Goal: Task Accomplishment & Management: Complete application form

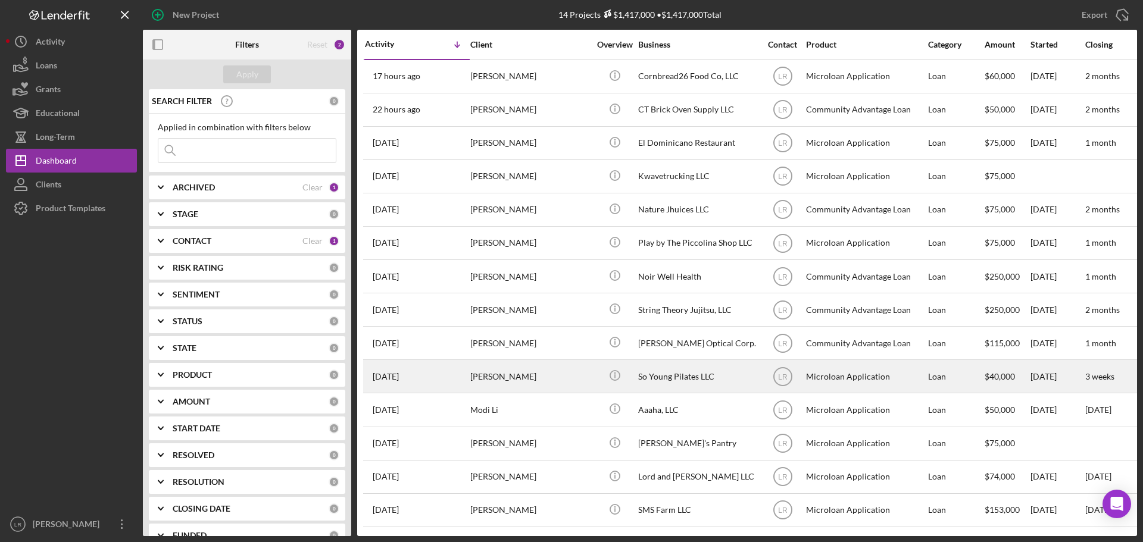
click at [543, 372] on div "[PERSON_NAME]" at bounding box center [529, 377] width 119 height 32
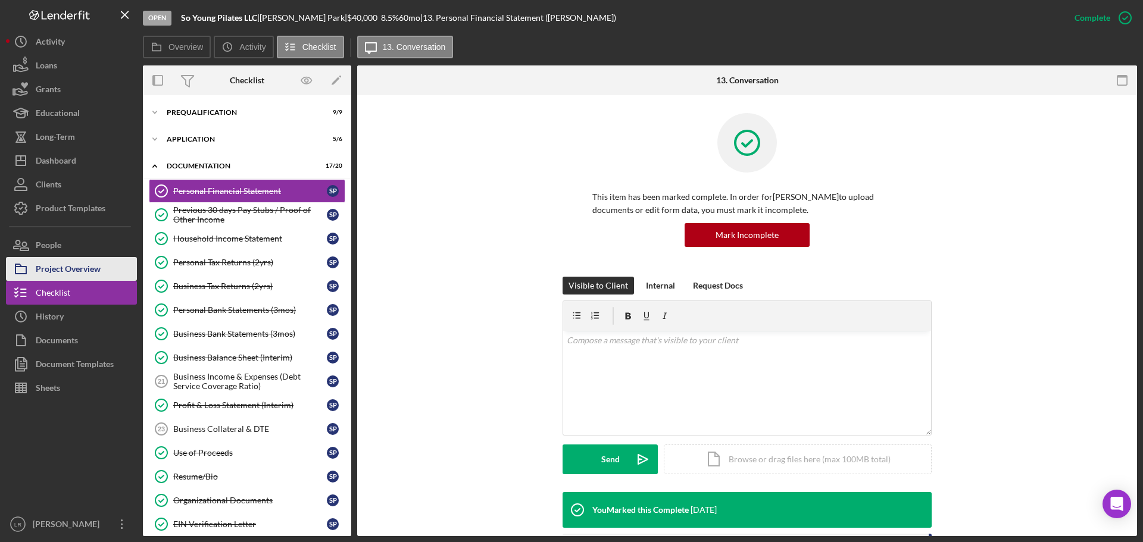
click at [87, 261] on div "Project Overview" at bounding box center [68, 270] width 65 height 27
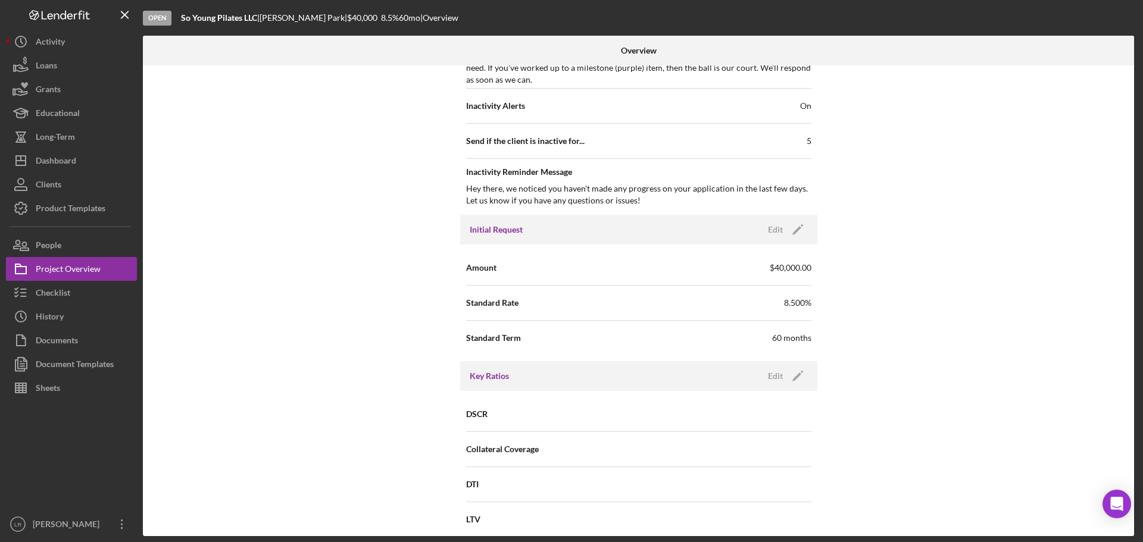
scroll to position [501, 0]
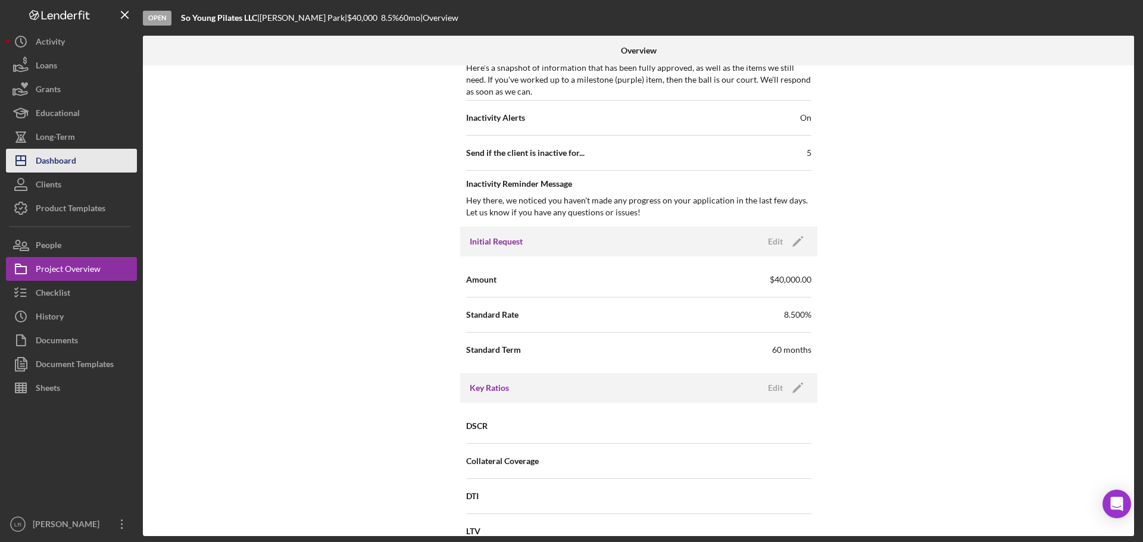
click at [71, 169] on div "Dashboard" at bounding box center [56, 162] width 40 height 27
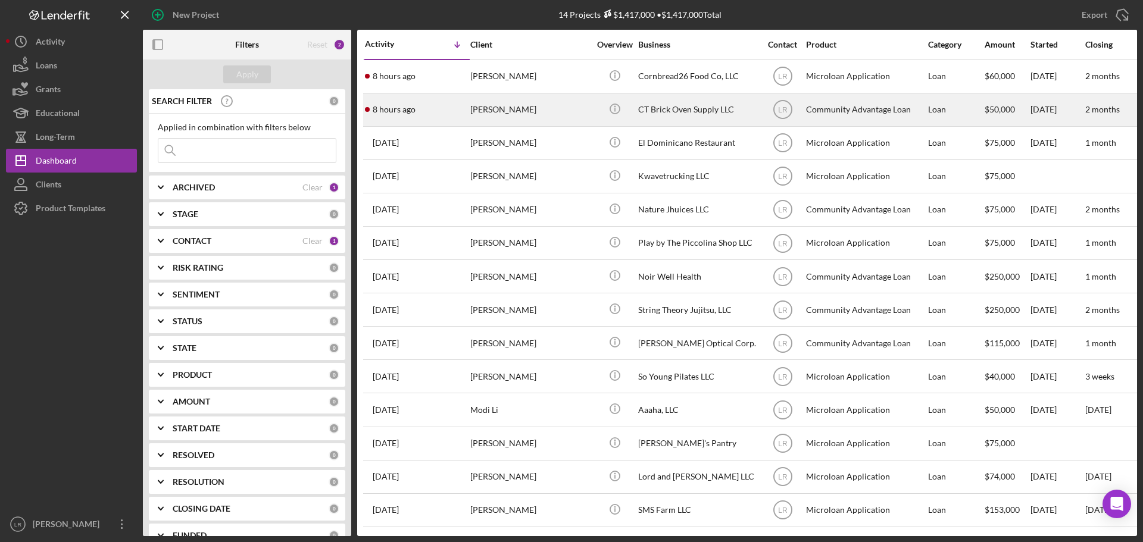
click at [550, 111] on div "[PERSON_NAME]" at bounding box center [529, 110] width 119 height 32
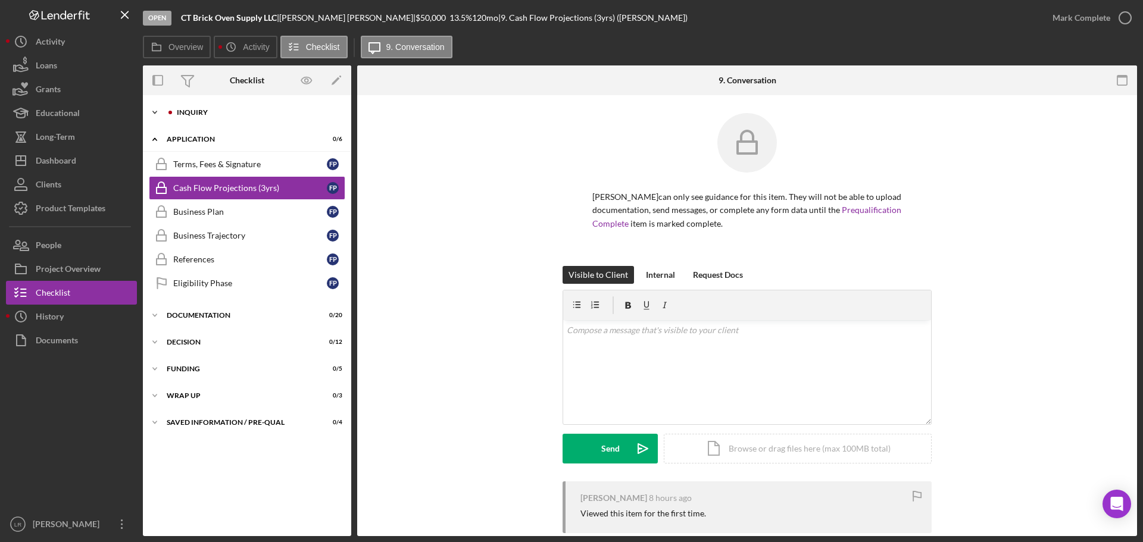
click at [267, 110] on div "Inquiry" at bounding box center [257, 112] width 160 height 7
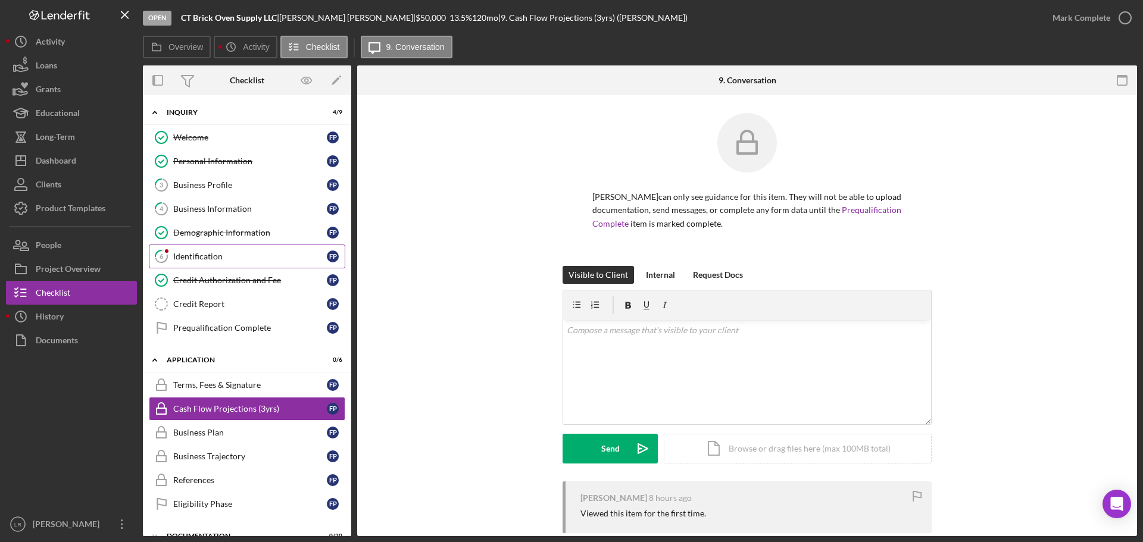
click at [207, 261] on div "Identification" at bounding box center [250, 257] width 154 height 10
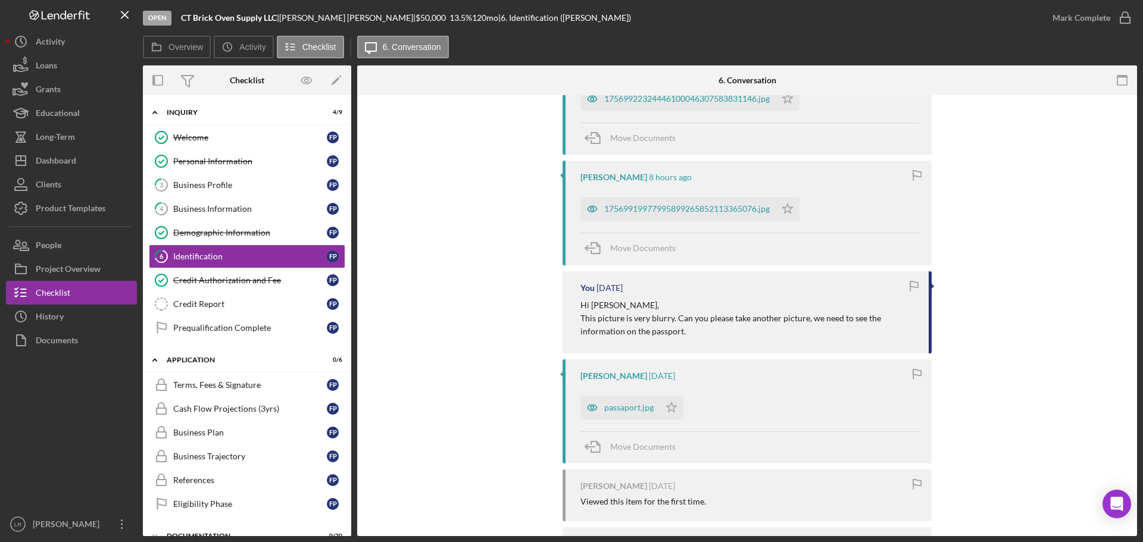
scroll to position [367, 0]
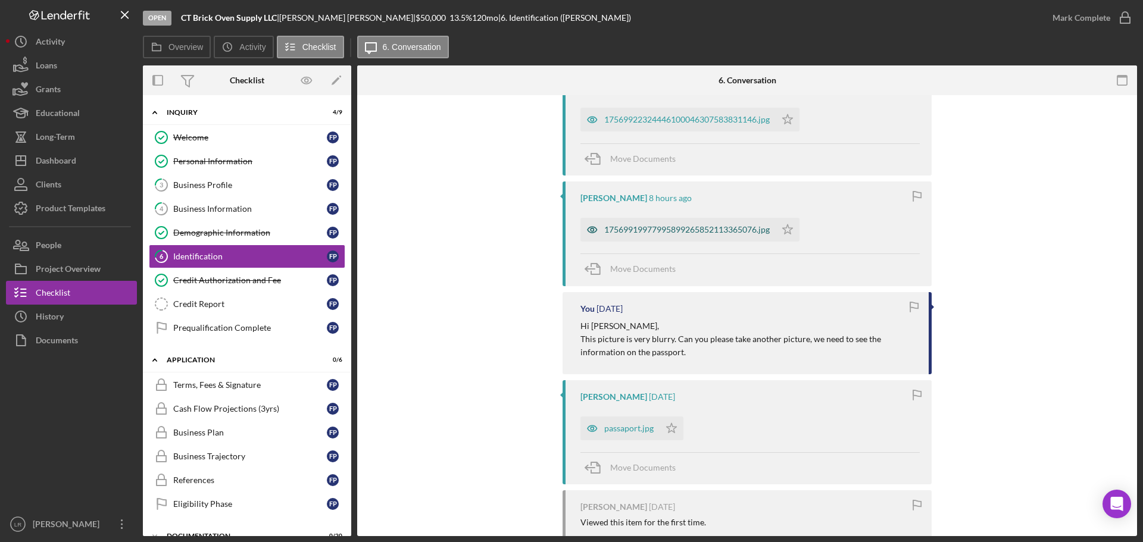
click at [666, 227] on div "17569919977995899265852113365076.jpg" at bounding box center [687, 230] width 166 height 10
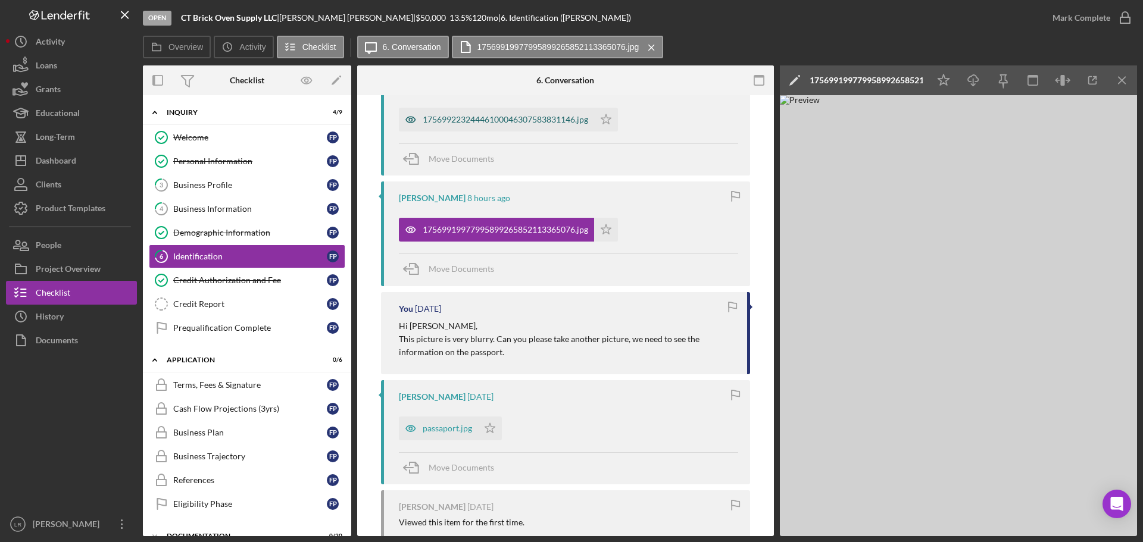
click at [535, 113] on div "17569922324446100046307583831146.jpg" at bounding box center [496, 120] width 195 height 24
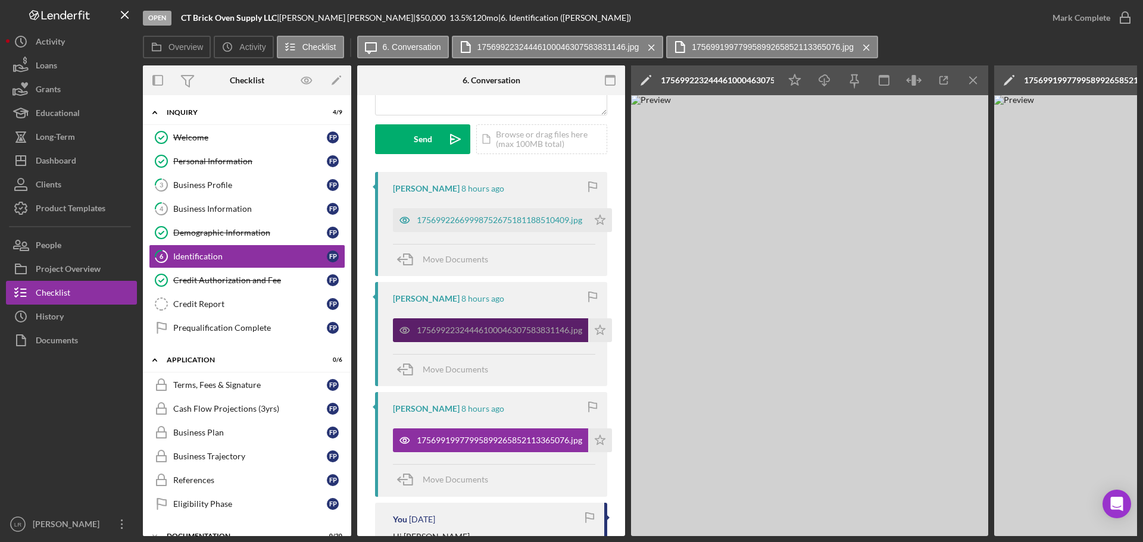
scroll to position [70, 0]
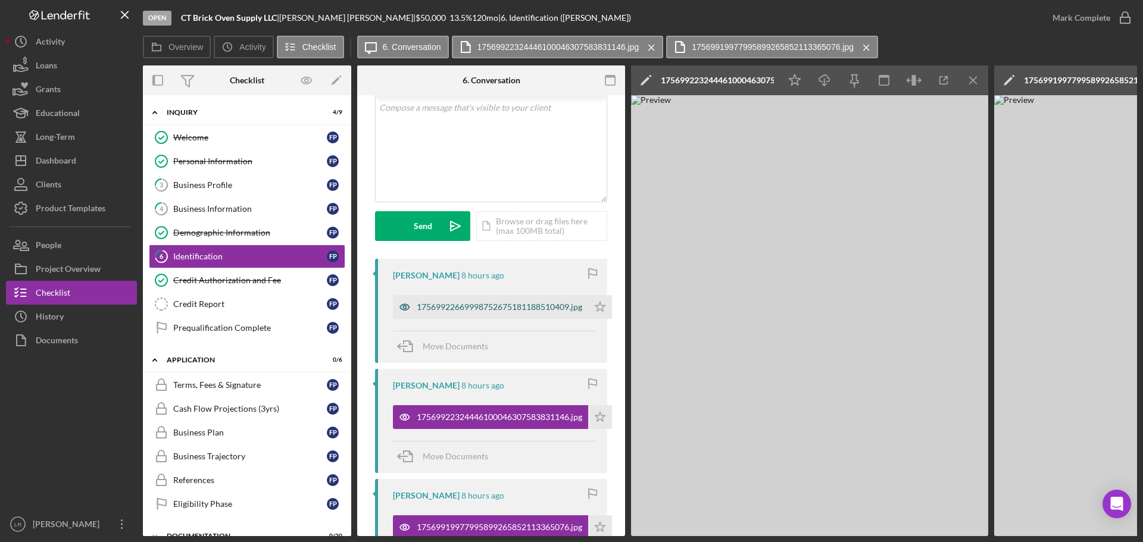
click at [493, 308] on div "17569922669998752675181188510409.jpg" at bounding box center [500, 307] width 166 height 10
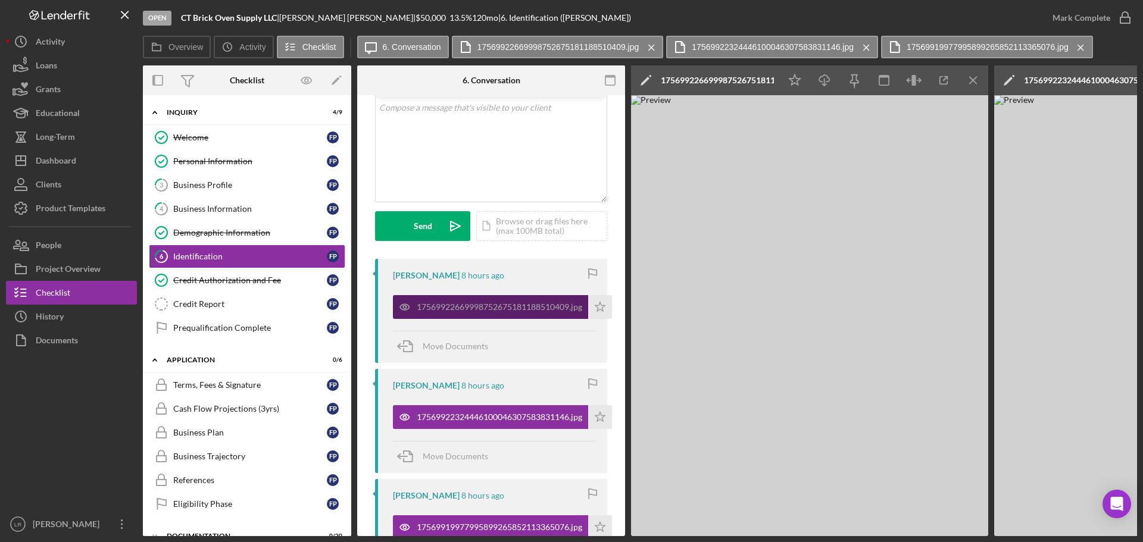
click at [506, 313] on div "17569922669998752675181188510409.jpg" at bounding box center [490, 307] width 195 height 24
click at [641, 79] on icon "Icon/Edit" at bounding box center [646, 80] width 30 height 30
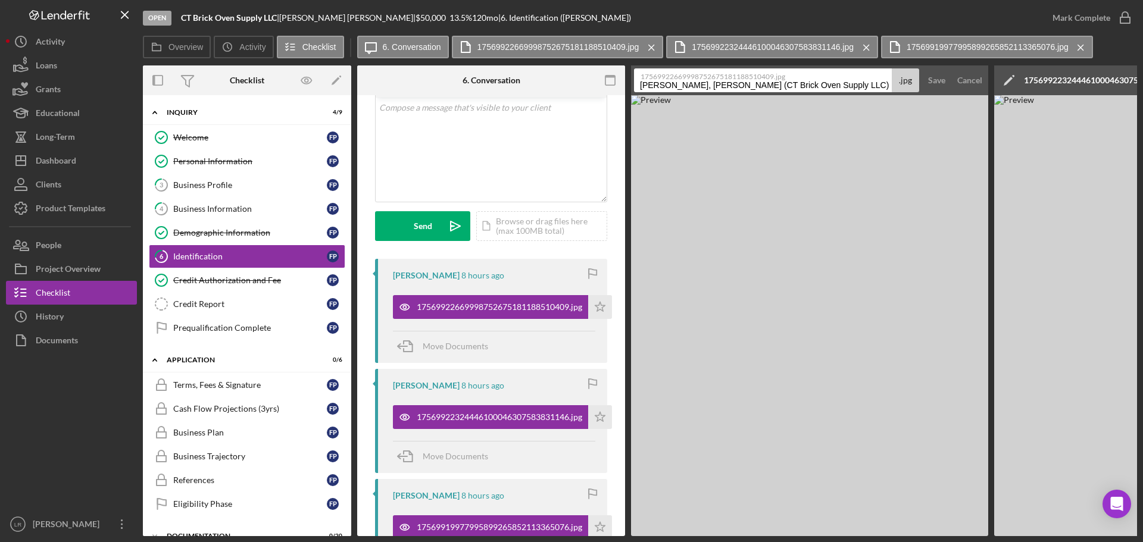
scroll to position [0, 28]
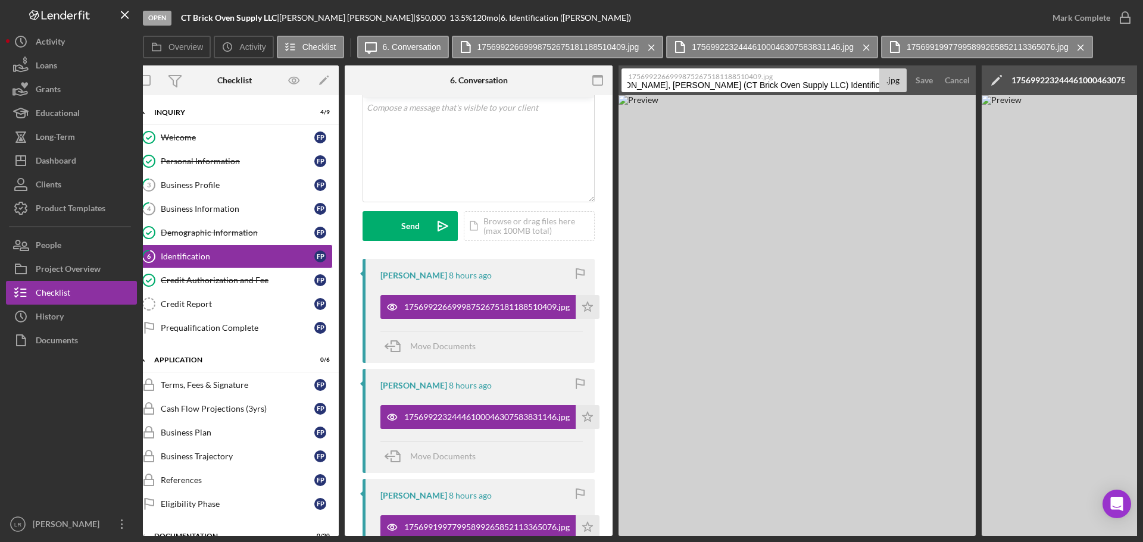
drag, startPoint x: 641, startPoint y: 85, endPoint x: 1127, endPoint y: 97, distance: 486.0
click at [1127, 97] on div "Overview Internal Workflow Stage Open Icon/Dropdown Arrow Archive (can unarchiv…" at bounding box center [640, 300] width 994 height 471
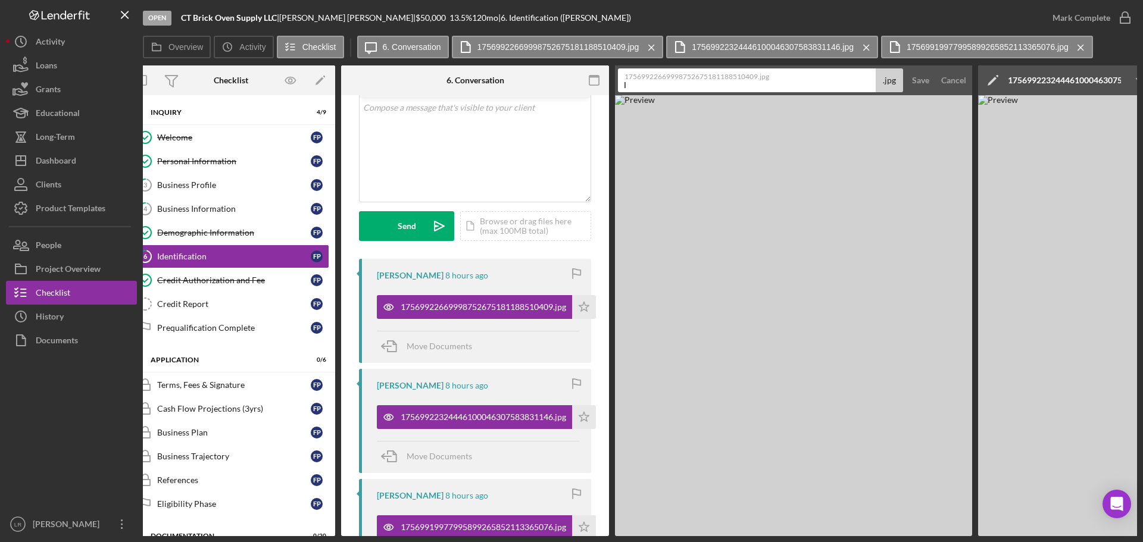
scroll to position [0, 0]
type input "ID - Driver's License (Back)"
click at [916, 86] on div "Save" at bounding box center [920, 80] width 17 height 24
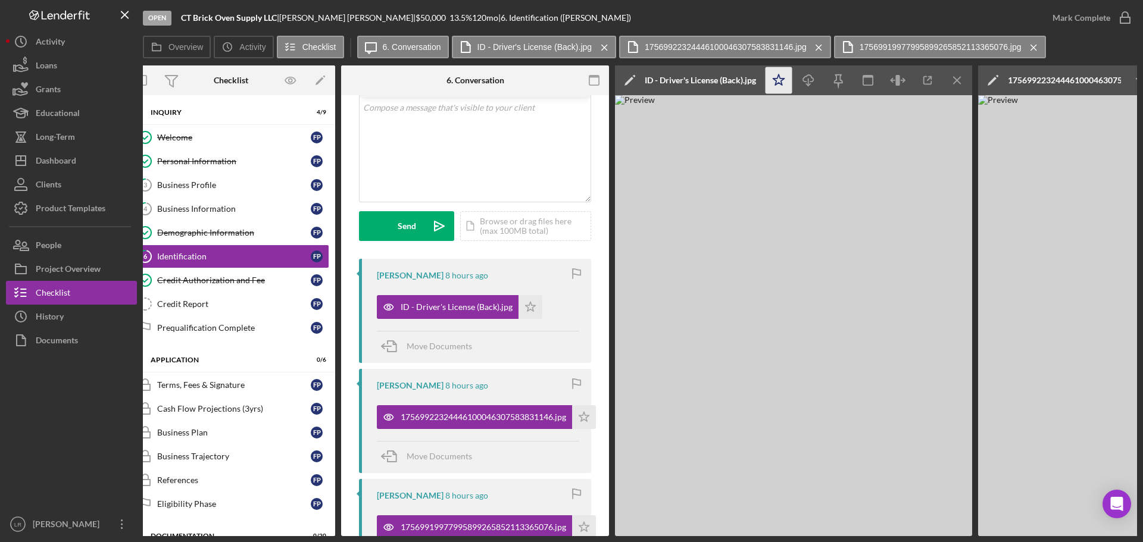
click at [773, 81] on icon "Icon/Star" at bounding box center [779, 80] width 27 height 27
click at [809, 82] on line "button" at bounding box center [809, 82] width 0 height 7
click at [959, 73] on icon "Icon/Menu Close" at bounding box center [957, 80] width 27 height 27
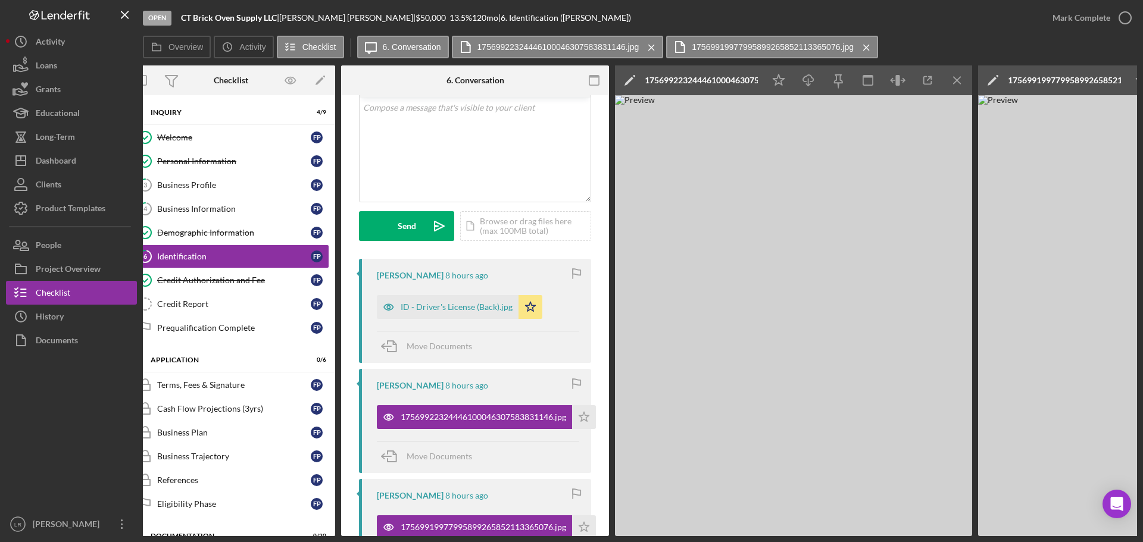
click at [639, 75] on icon "Icon/Edit" at bounding box center [630, 80] width 30 height 30
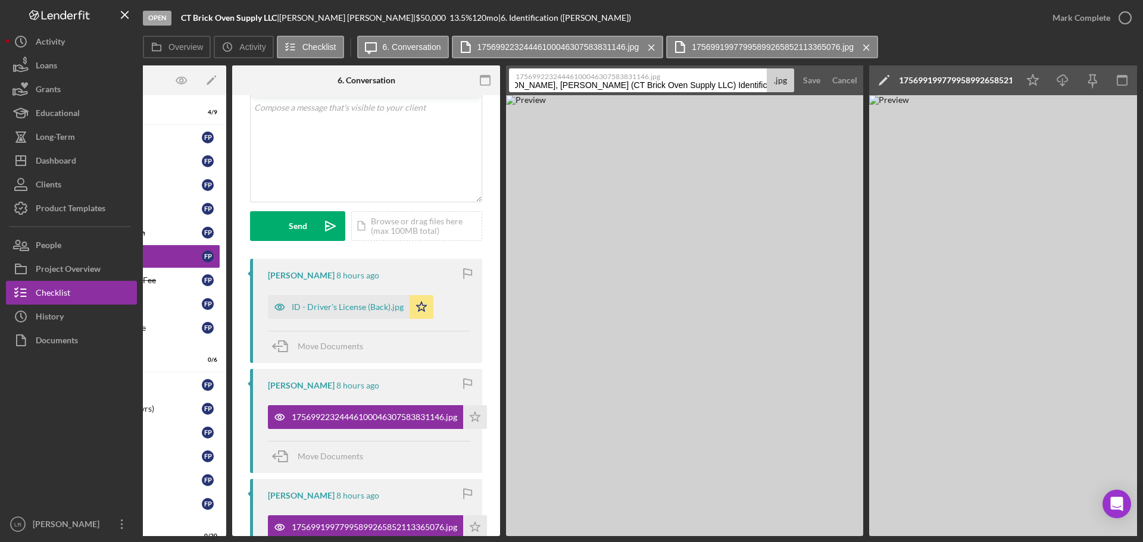
scroll to position [0, 214]
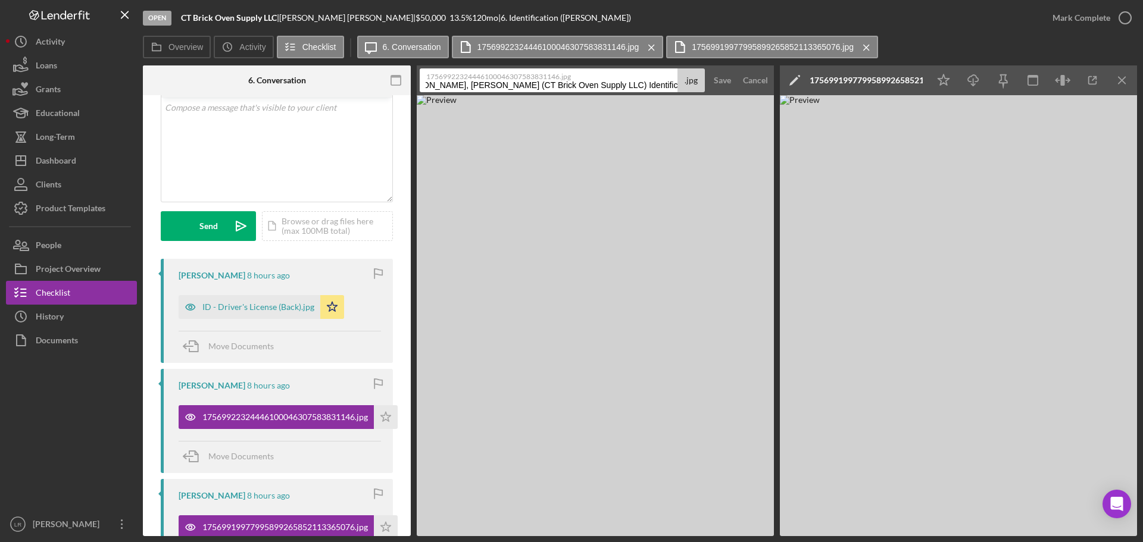
drag, startPoint x: 689, startPoint y: 77, endPoint x: 1116, endPoint y: 39, distance: 429.3
click at [1143, 48] on div "Open CT Brick Oven Supply LLC | [PERSON_NAME] | $50,000 $50,000 13.5 % 120 mo |…" at bounding box center [571, 271] width 1143 height 542
type input "ID - Driver's License (Front)"
click at [719, 80] on div "Save" at bounding box center [722, 80] width 17 height 24
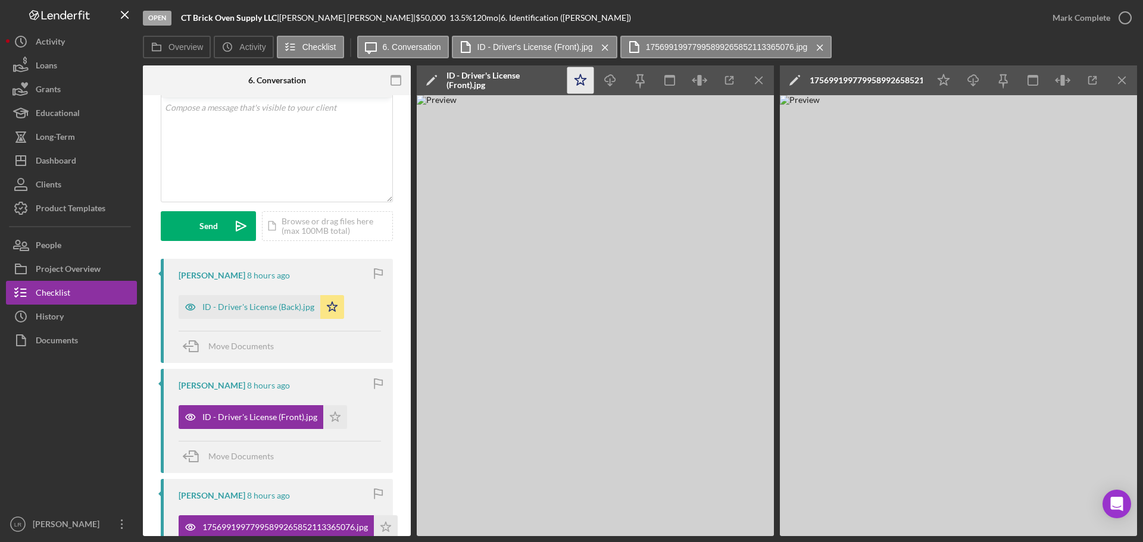
drag, startPoint x: 572, startPoint y: 79, endPoint x: 587, endPoint y: 82, distance: 14.5
click at [572, 79] on icon "Icon/Star" at bounding box center [580, 80] width 27 height 27
click at [609, 82] on icon "Icon/Download" at bounding box center [610, 80] width 27 height 27
click at [759, 79] on icon "Icon/Menu Close" at bounding box center [759, 80] width 27 height 27
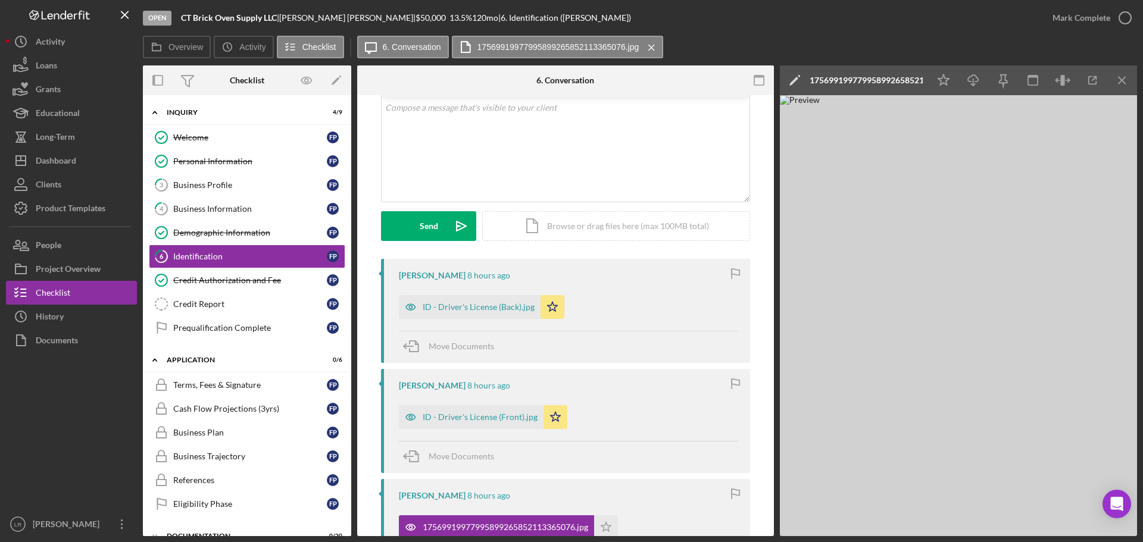
click at [791, 77] on icon "Icon/Edit" at bounding box center [795, 80] width 30 height 30
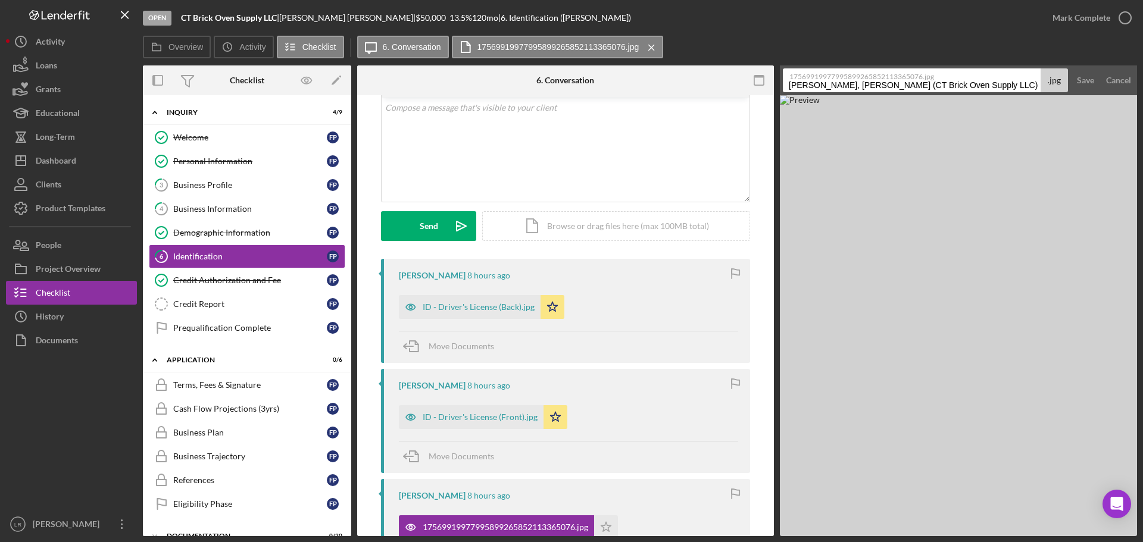
scroll to position [0, 28]
drag, startPoint x: 788, startPoint y: 83, endPoint x: 1143, endPoint y: 76, distance: 355.0
click at [1143, 76] on div "Open CT Brick Oven Supply LLC | [PERSON_NAME] | $50,000 $50,000 13.5 % 120 mo |…" at bounding box center [571, 271] width 1143 height 542
type input "ID - Passport"
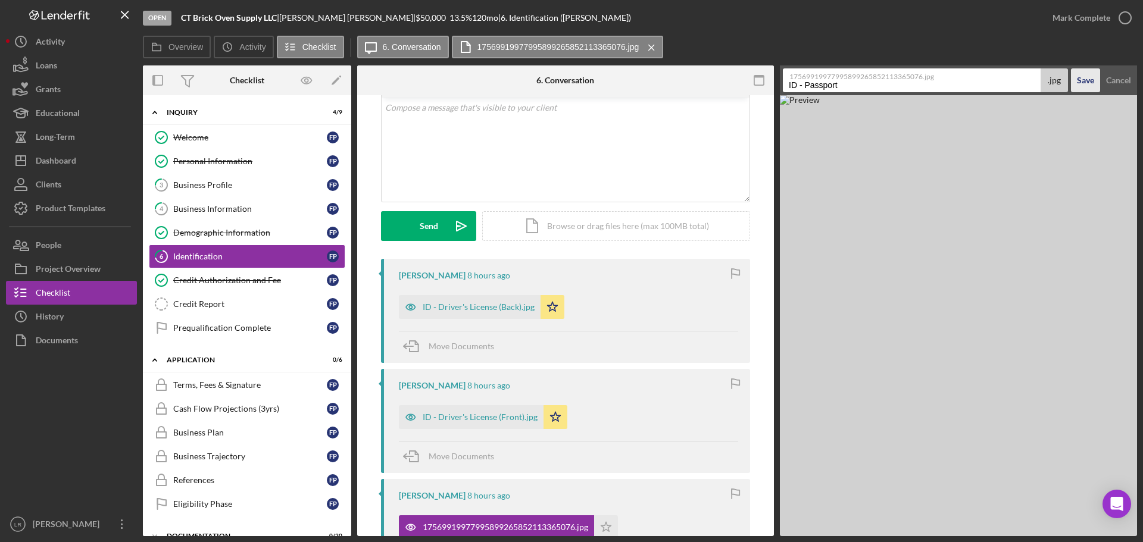
click at [1092, 75] on div "Save" at bounding box center [1085, 80] width 17 height 24
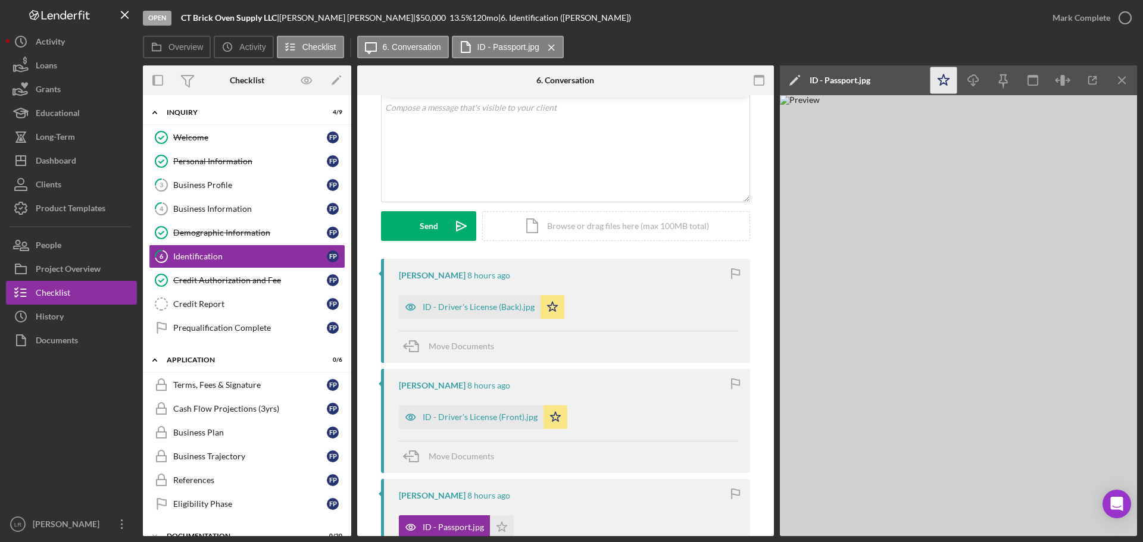
click at [944, 74] on polygon "button" at bounding box center [943, 79] width 11 height 11
click at [969, 77] on icon "button" at bounding box center [973, 78] width 10 height 7
click at [1119, 13] on icon "button" at bounding box center [1125, 18] width 30 height 30
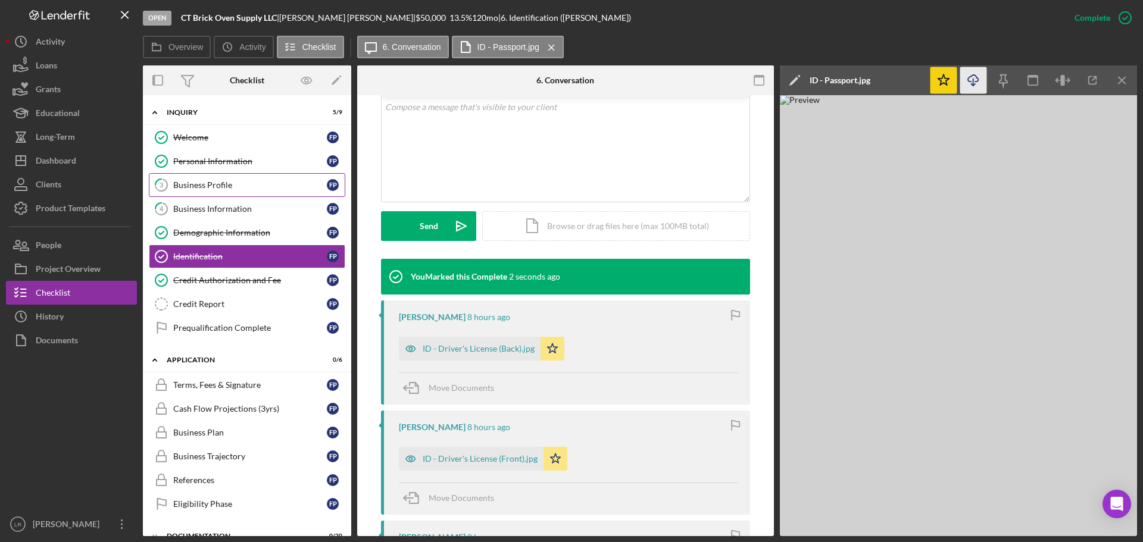
click at [227, 182] on div "Business Profile" at bounding box center [250, 185] width 154 height 10
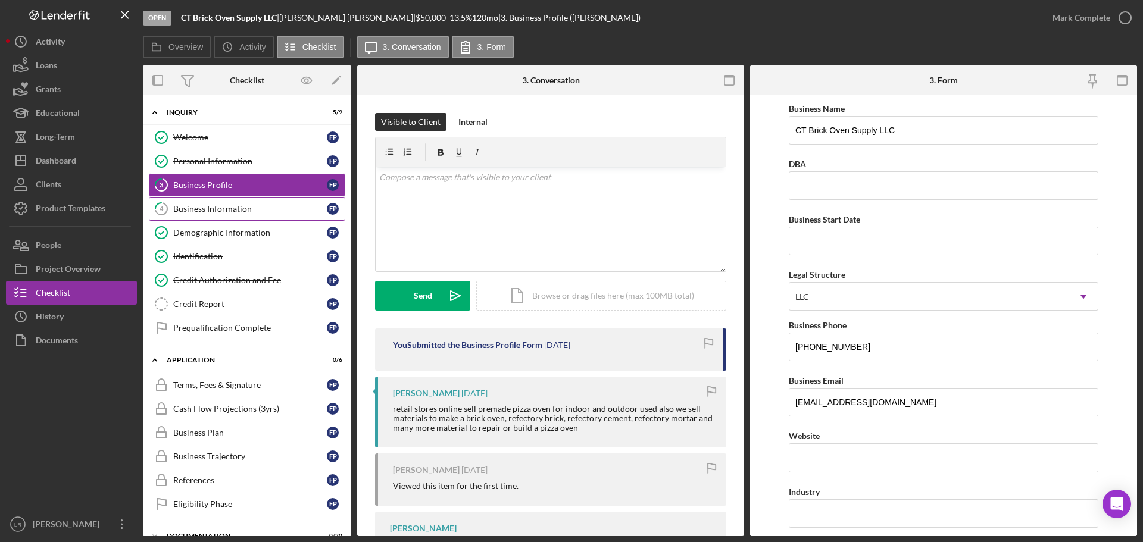
click at [229, 212] on div "Business Information" at bounding box center [250, 209] width 154 height 10
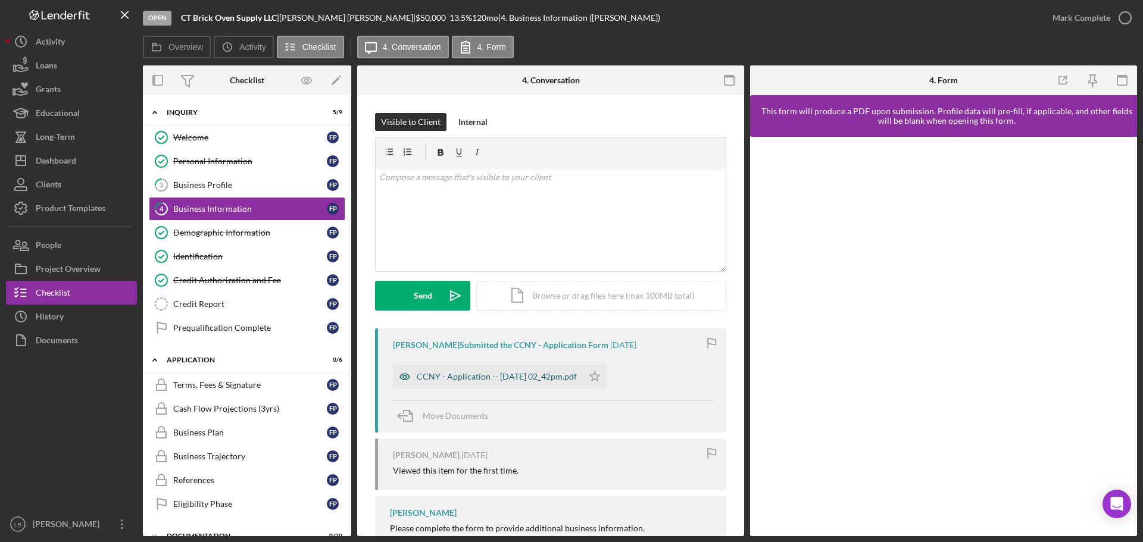
click at [521, 373] on div "CCNY - Application -- [DATE] 02_42pm.pdf" at bounding box center [497, 377] width 160 height 10
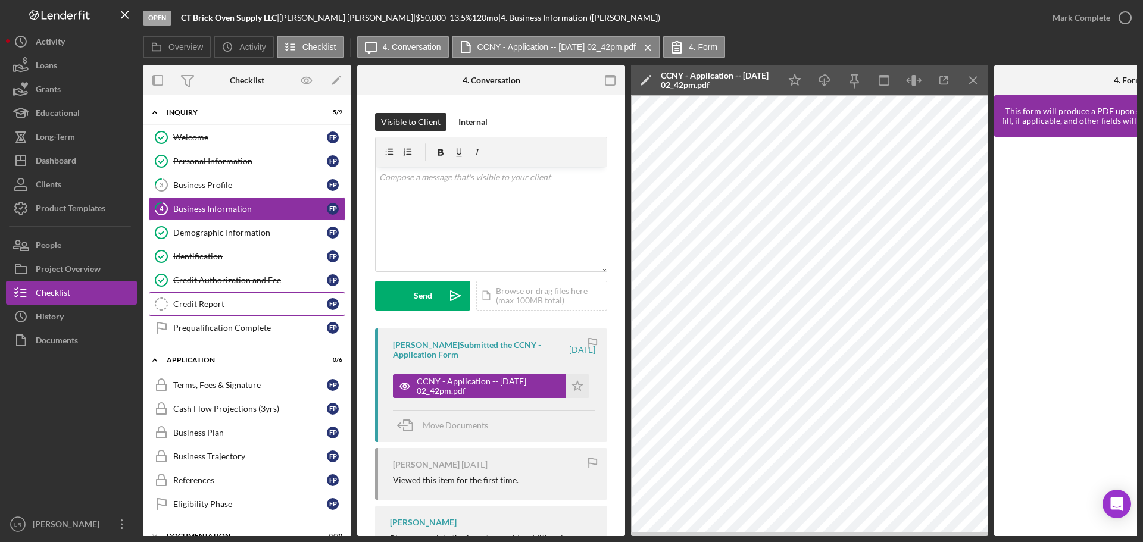
click at [224, 305] on div "Credit Report" at bounding box center [250, 305] width 154 height 10
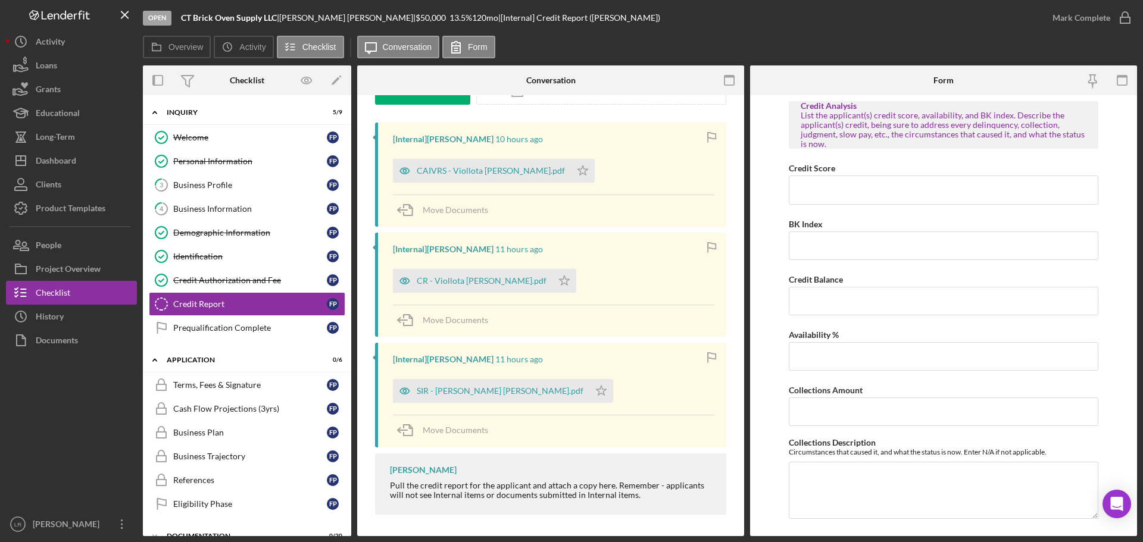
scroll to position [185, 0]
click at [456, 389] on div "SIR - [PERSON_NAME] [PERSON_NAME].pdf" at bounding box center [500, 389] width 167 height 10
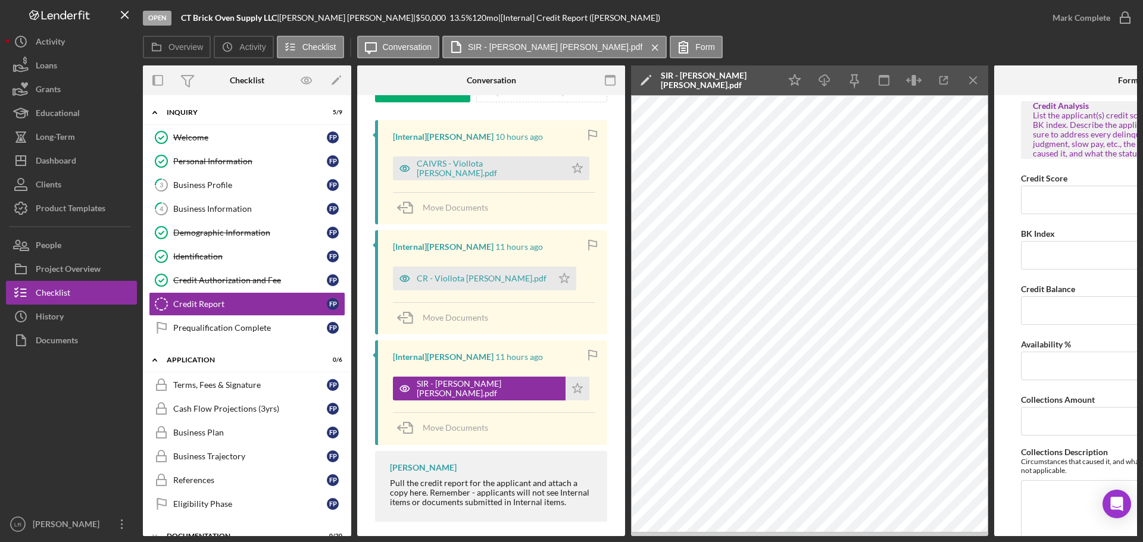
click at [645, 77] on icon "Icon/Edit" at bounding box center [646, 80] width 30 height 30
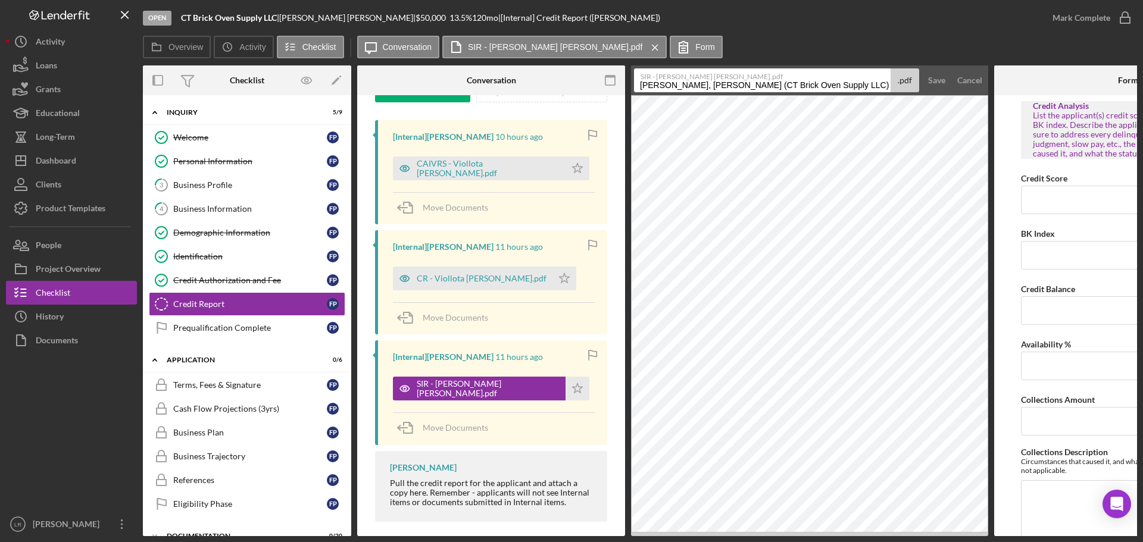
scroll to position [0, 32]
drag, startPoint x: 642, startPoint y: 85, endPoint x: 1075, endPoint y: 86, distance: 432.9
click at [1075, 86] on div "Overview Internal Workflow Stage Open Icon/Dropdown Arrow Archive (can unarchiv…" at bounding box center [640, 300] width 994 height 471
type input "SIR Report"
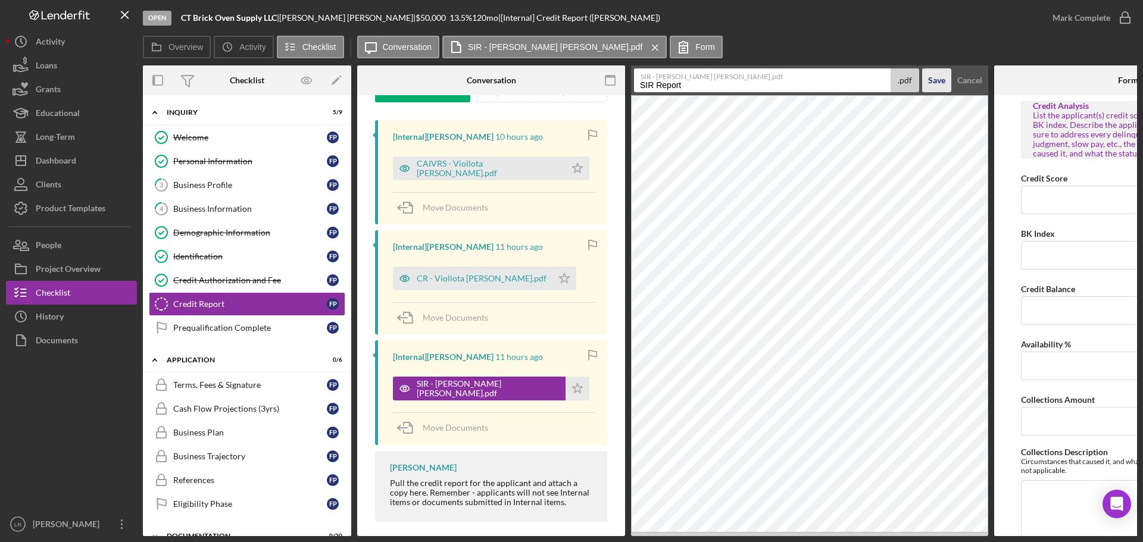
click at [939, 80] on div "Save" at bounding box center [936, 80] width 17 height 24
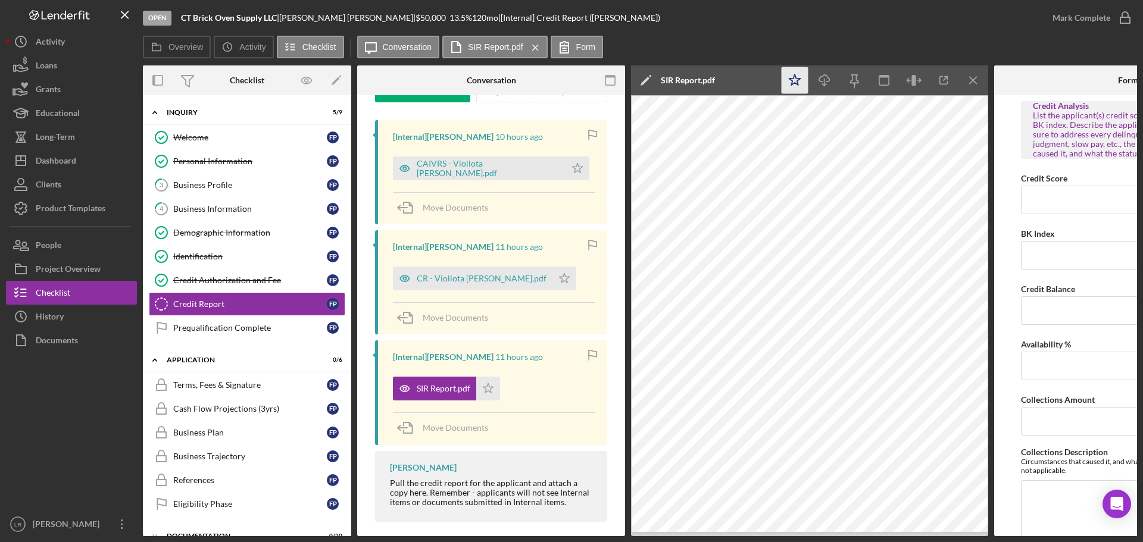
click at [800, 80] on icon "Icon/Star" at bounding box center [795, 80] width 27 height 27
click at [823, 82] on icon "Icon/Download" at bounding box center [825, 80] width 27 height 27
click at [751, 83] on div "Icon/Edit SIR Report.pdf" at bounding box center [705, 80] width 149 height 30
click at [963, 80] on icon "Icon/Menu Close" at bounding box center [973, 80] width 27 height 27
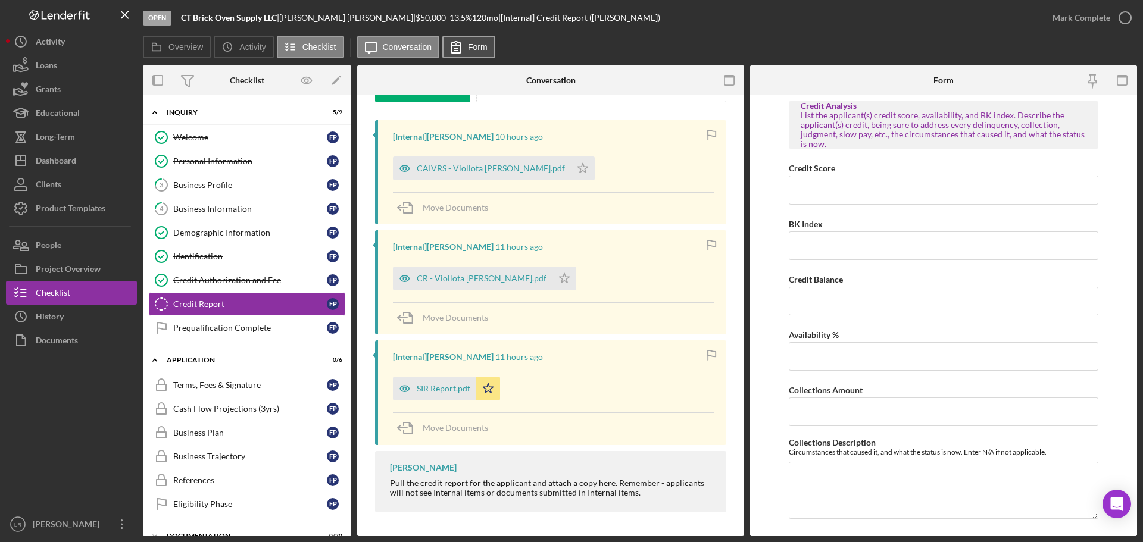
click at [476, 51] on label "Form" at bounding box center [478, 47] width 20 height 10
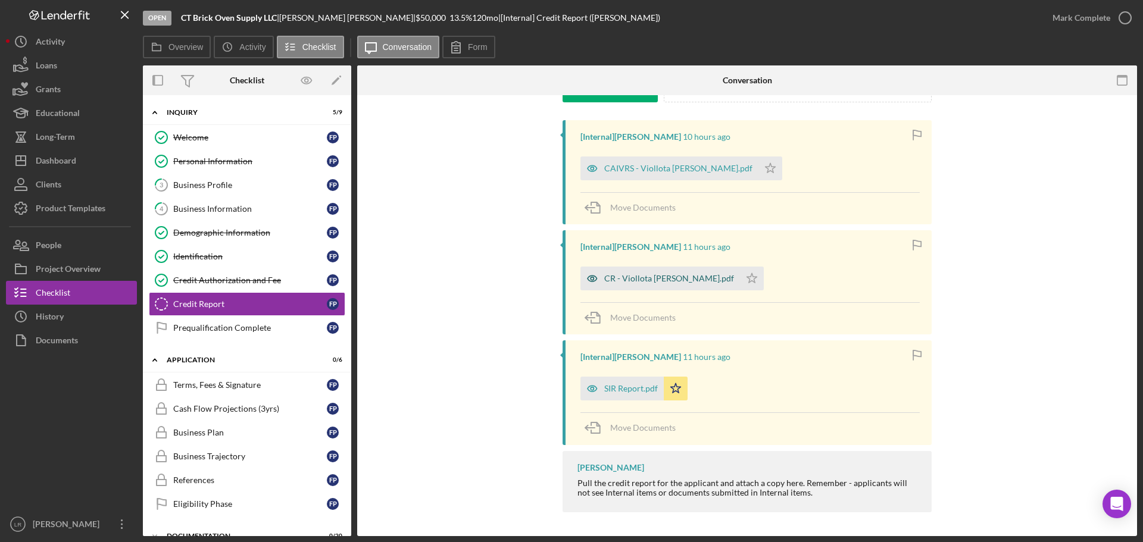
click at [633, 273] on div "CR - Viollota [PERSON_NAME].pdf" at bounding box center [661, 279] width 160 height 24
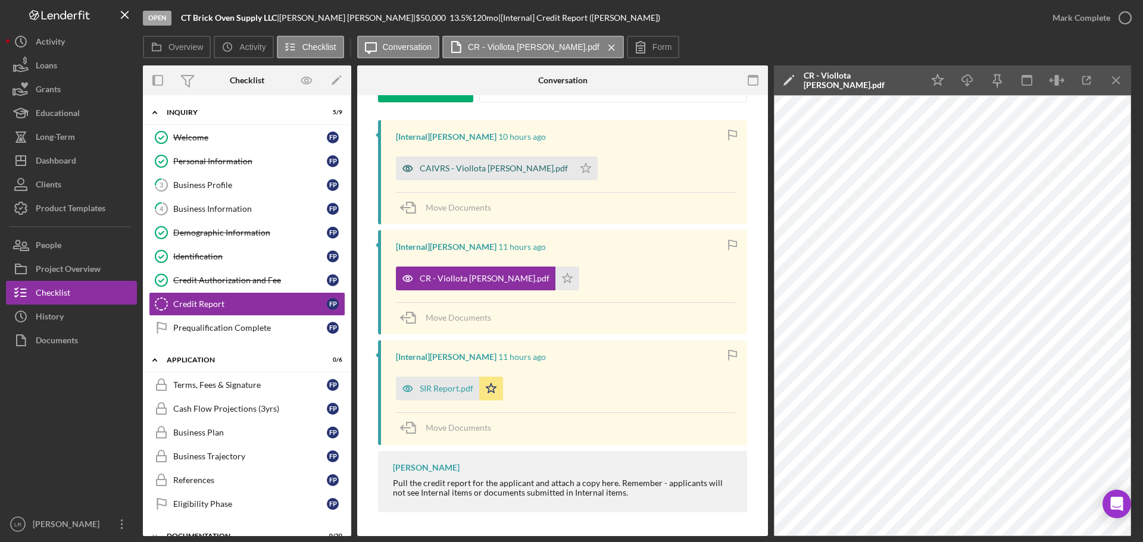
click at [457, 163] on div "CAIVRS - Viollota [PERSON_NAME].pdf" at bounding box center [485, 169] width 178 height 24
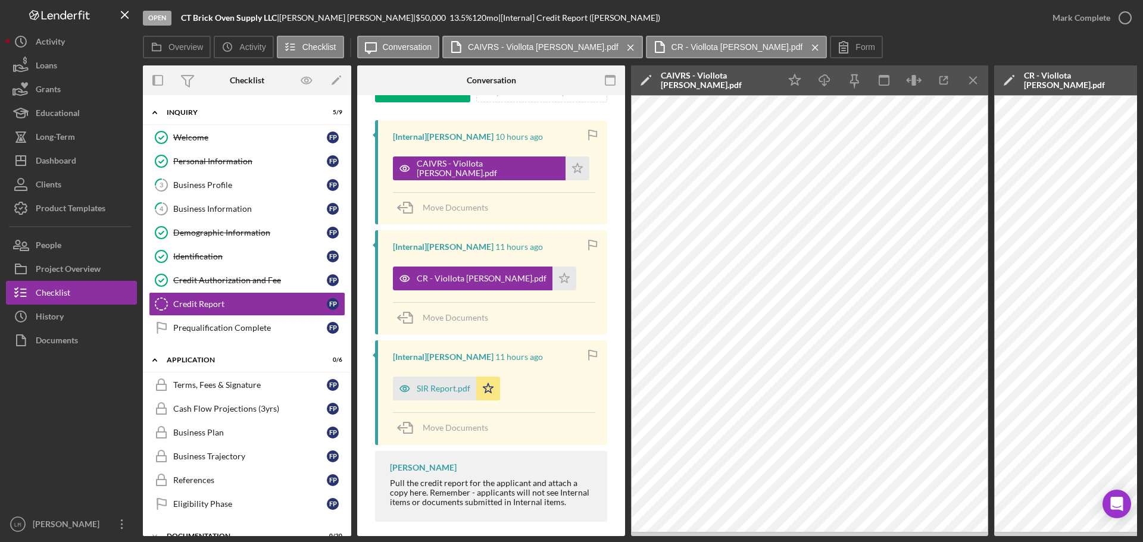
click at [640, 85] on icon "Icon/Edit" at bounding box center [646, 80] width 30 height 30
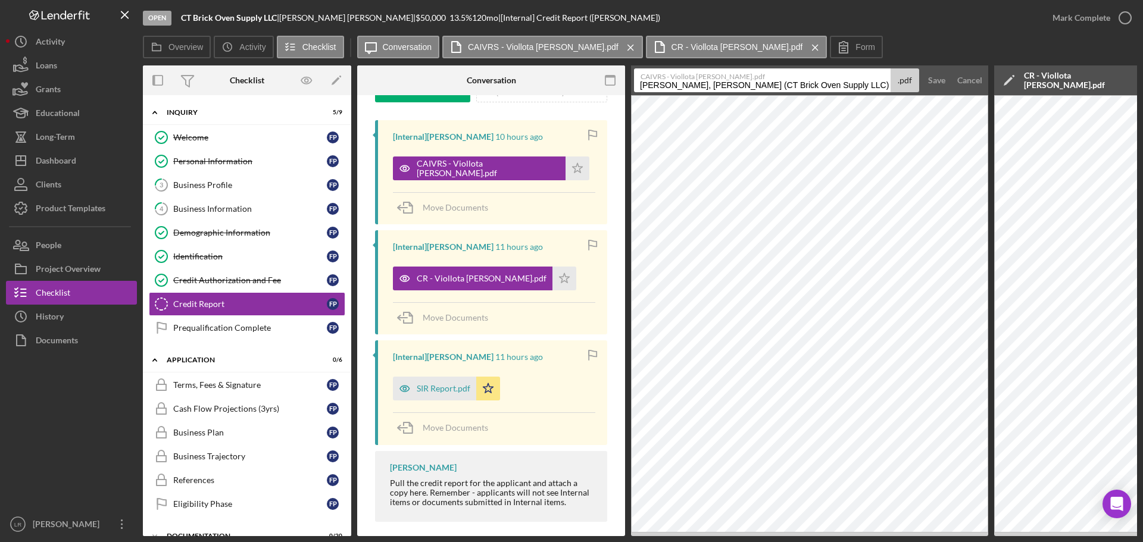
scroll to position [0, 32]
drag, startPoint x: 686, startPoint y: 89, endPoint x: 753, endPoint y: 91, distance: 67.3
click at [36, 19] on div "Open CT Brick Oven Supply LLC | [PERSON_NAME] | $50,000 $50,000 13.5 % 120 mo |…" at bounding box center [571, 268] width 1131 height 536
type input "CAIVRS"
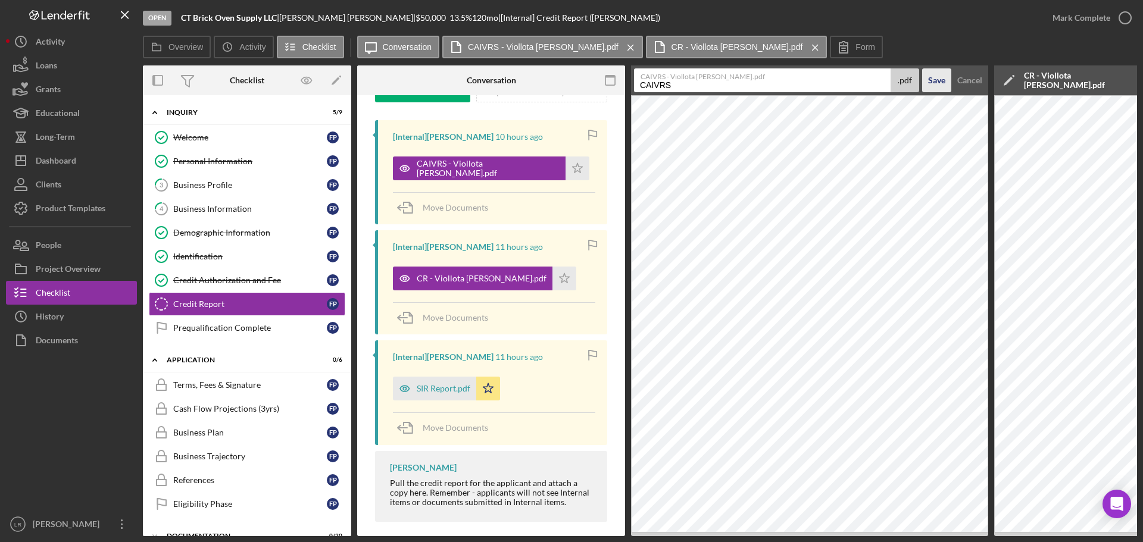
click at [944, 77] on div "Save" at bounding box center [936, 80] width 17 height 24
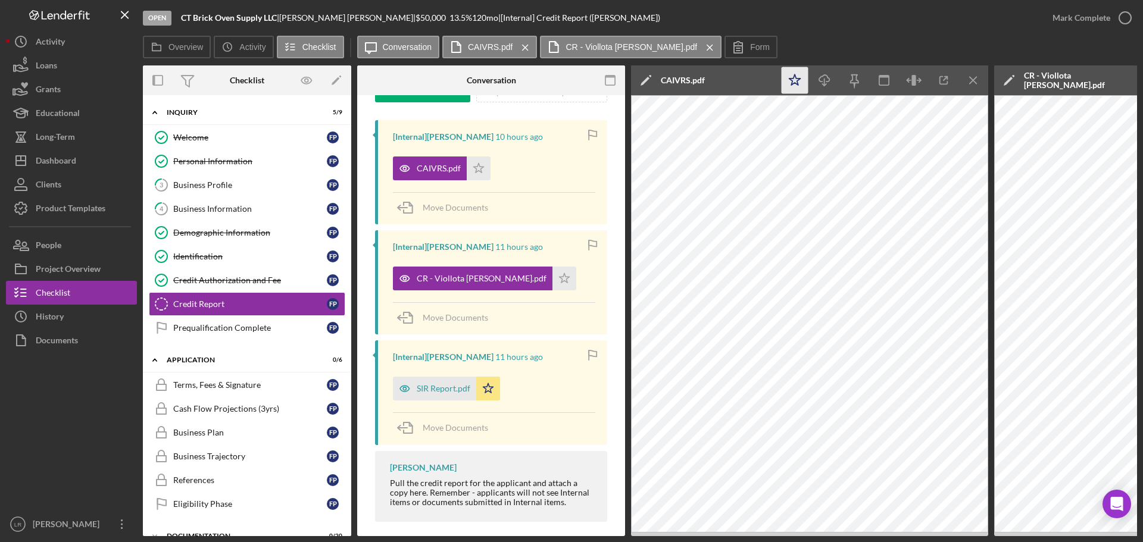
click at [794, 82] on icon "Icon/Star" at bounding box center [795, 80] width 27 height 27
click at [825, 79] on line "button" at bounding box center [825, 82] width 0 height 7
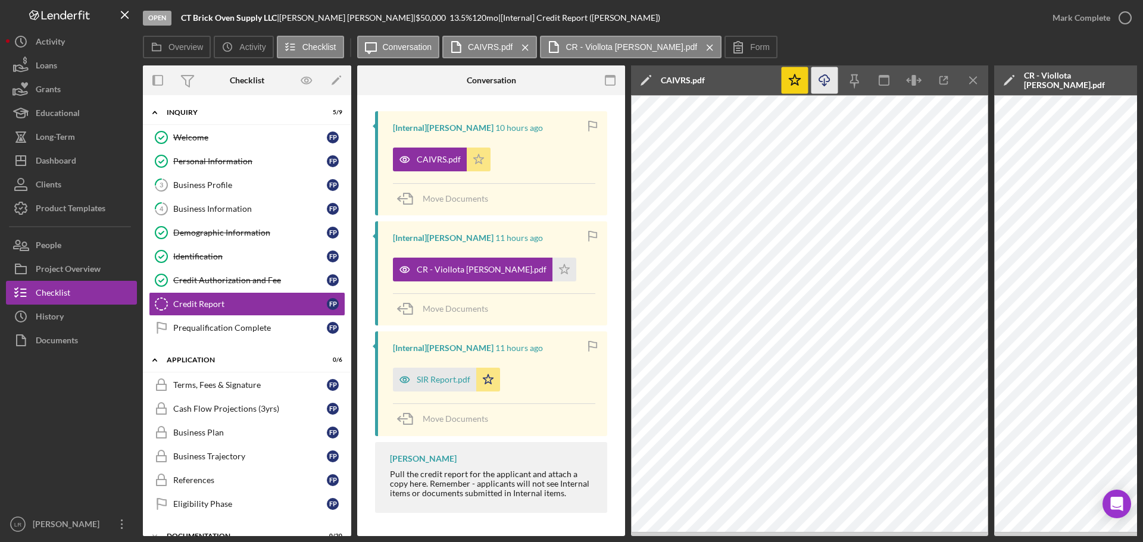
scroll to position [198, 0]
click at [837, 40] on div "Overview Icon/History Activity Checklist Icon/Message Conversation CAIVRS.pdf I…" at bounding box center [640, 48] width 994 height 24
click at [978, 81] on icon "Icon/Menu Close" at bounding box center [973, 80] width 27 height 27
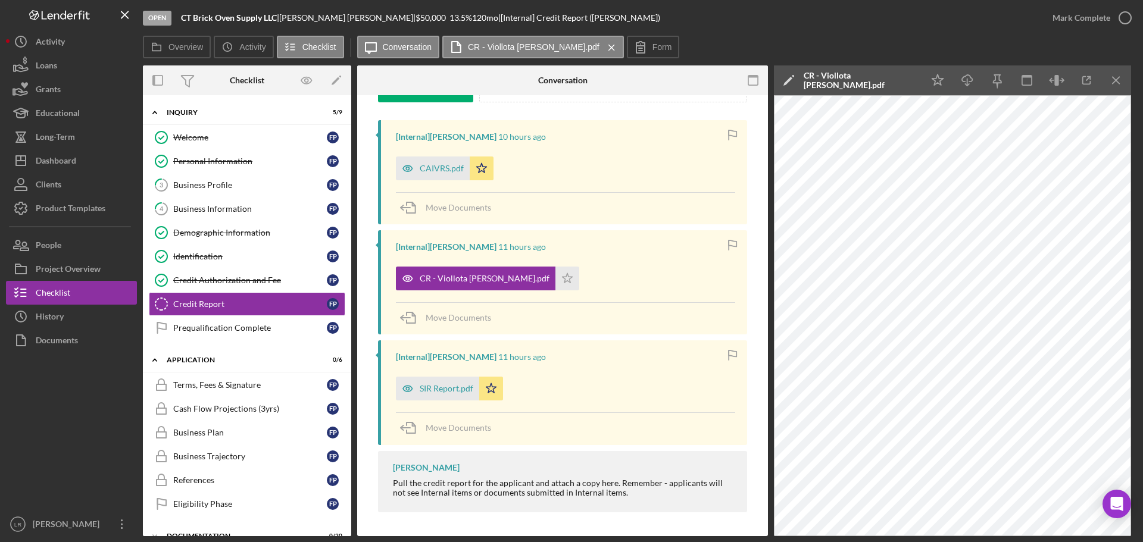
scroll to position [185, 0]
click at [1122, 73] on icon "Icon/Menu Close" at bounding box center [1116, 80] width 27 height 27
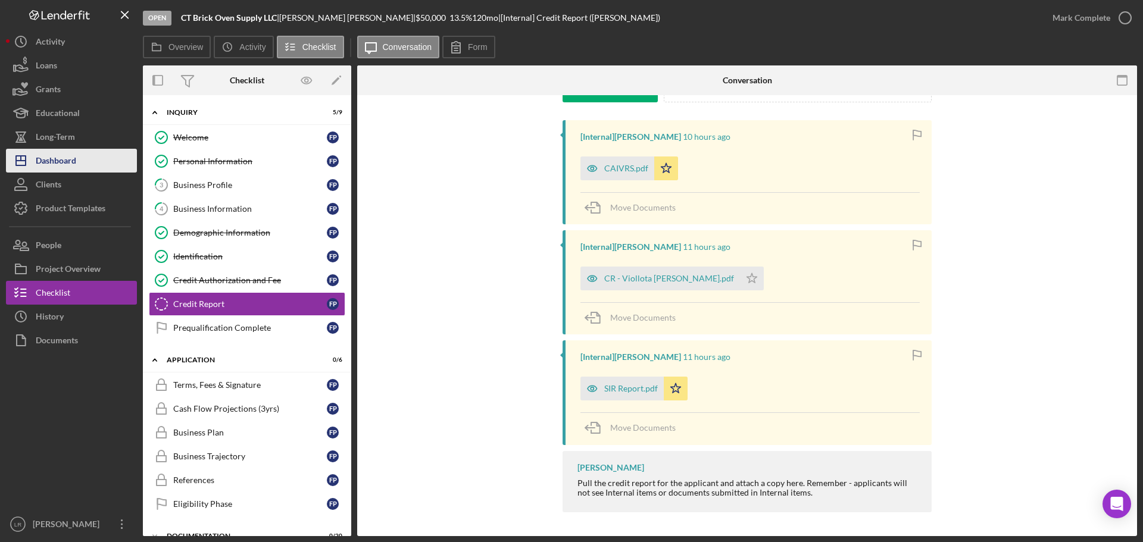
click at [79, 158] on button "Icon/Dashboard Dashboard" at bounding box center [71, 161] width 131 height 24
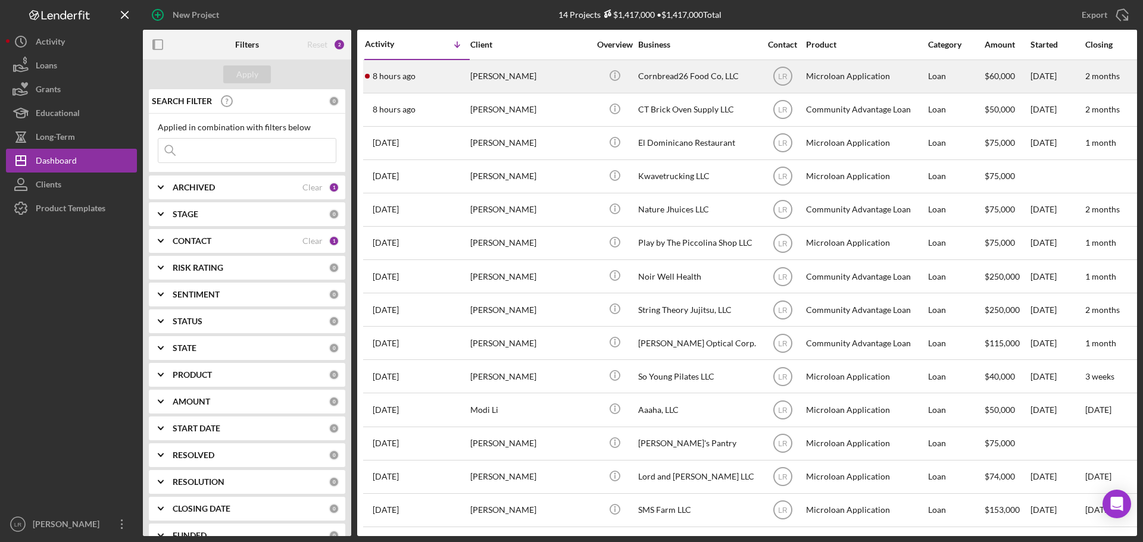
click at [497, 68] on div "[PERSON_NAME]" at bounding box center [529, 77] width 119 height 32
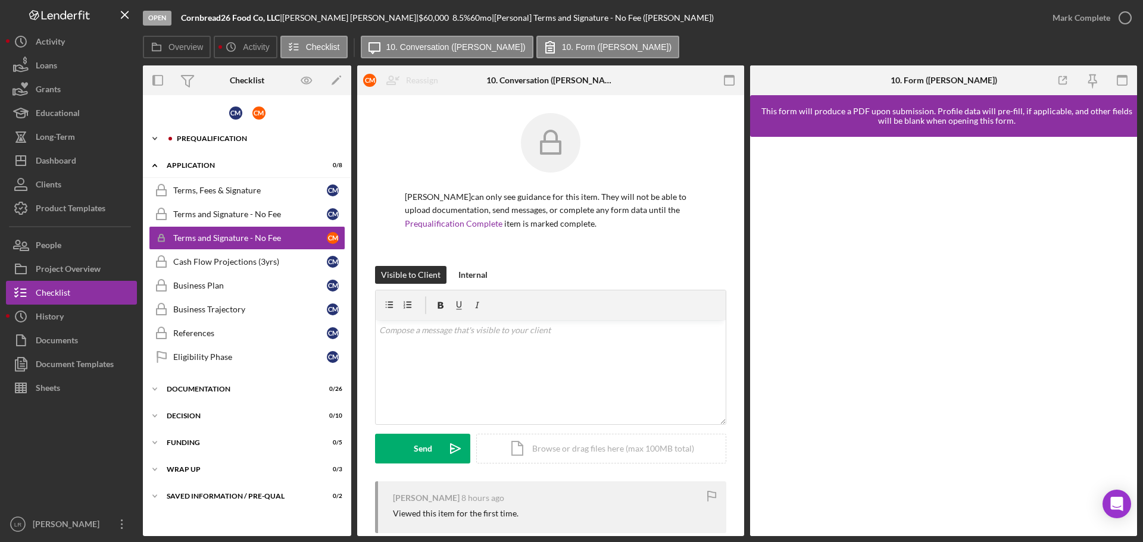
click at [215, 139] on div "Prequalification" at bounding box center [257, 138] width 160 height 7
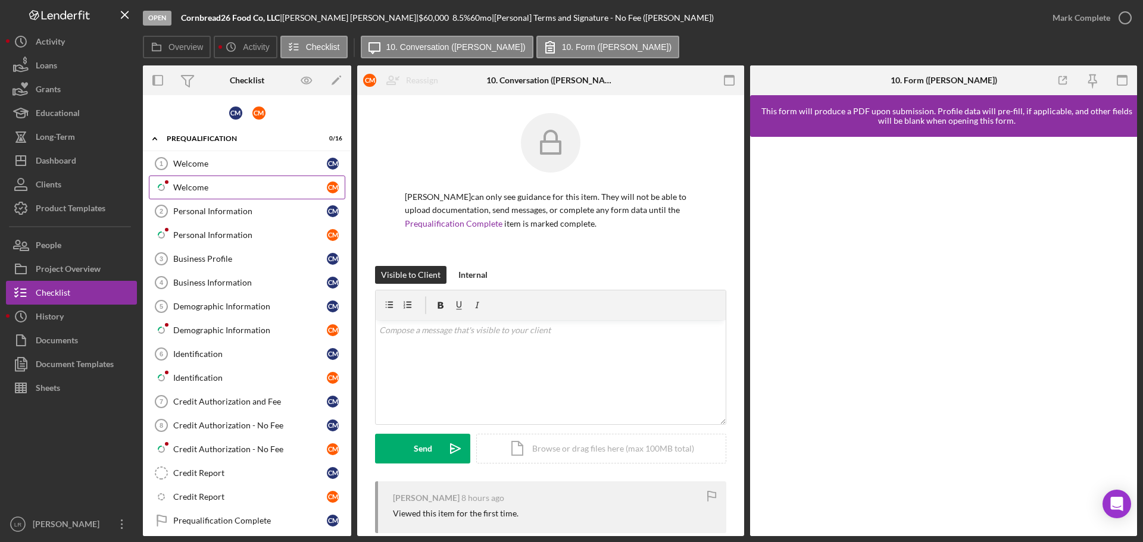
click at [224, 189] on div "Welcome" at bounding box center [250, 188] width 154 height 10
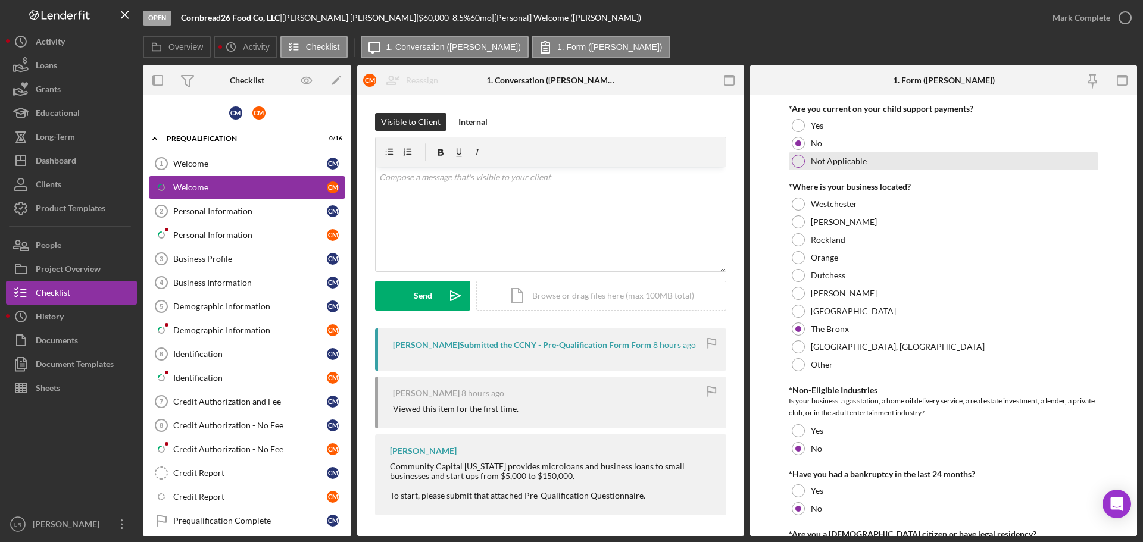
scroll to position [483, 0]
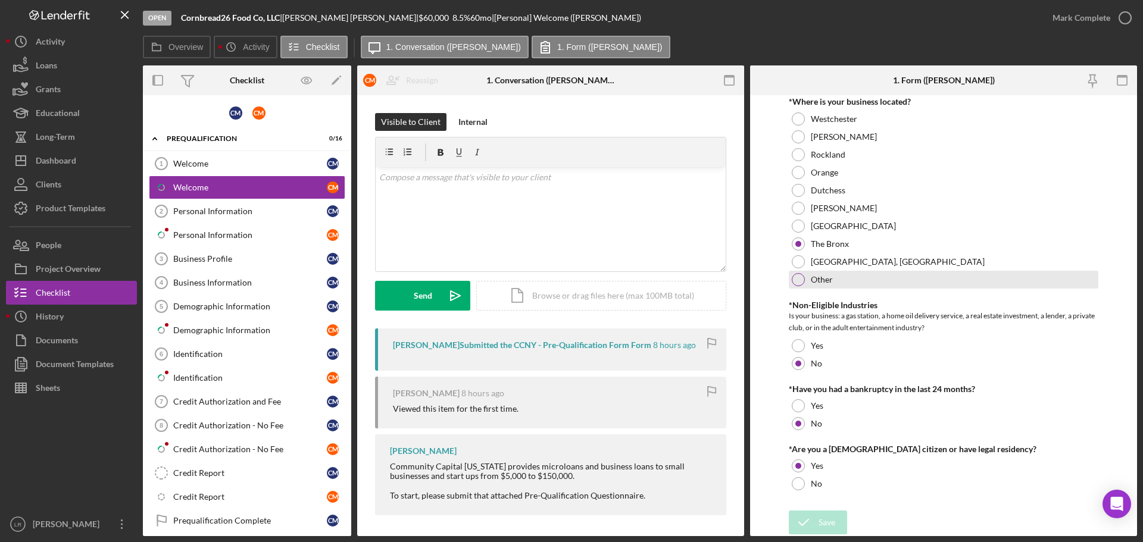
click at [801, 282] on div at bounding box center [798, 279] width 13 height 13
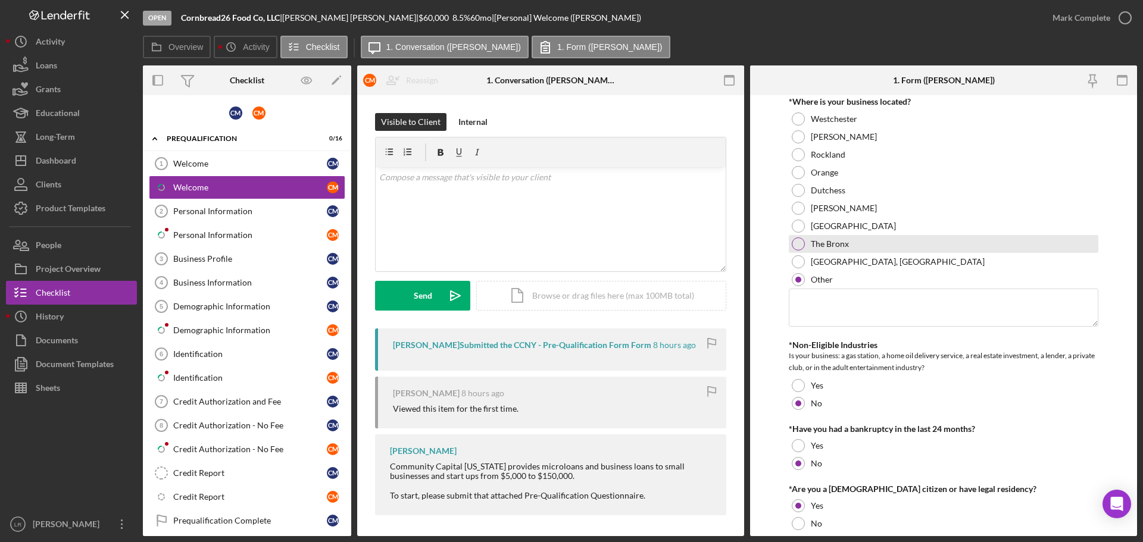
click at [804, 242] on div at bounding box center [798, 244] width 13 height 13
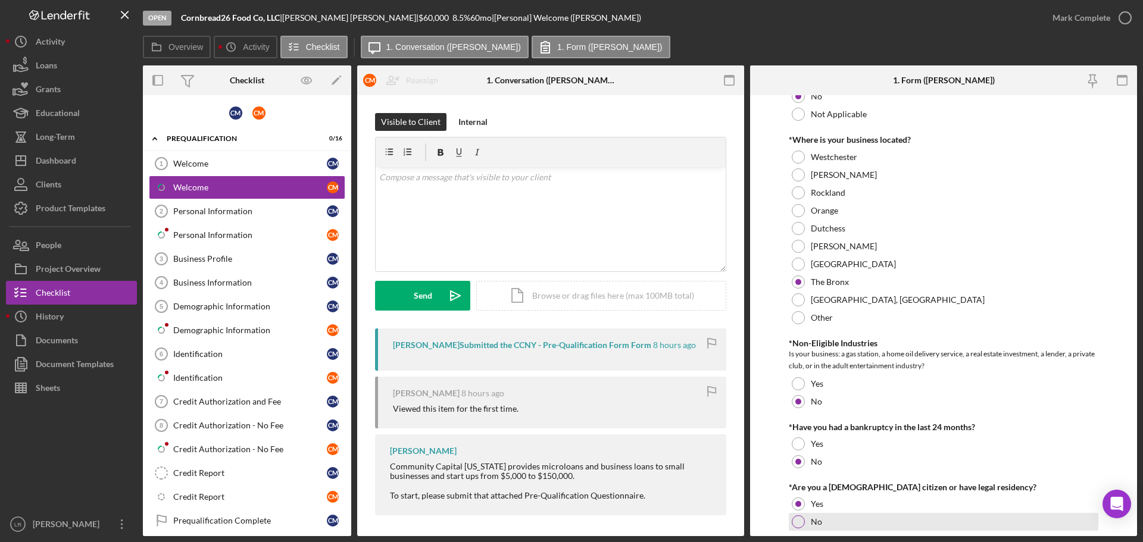
scroll to position [424, 0]
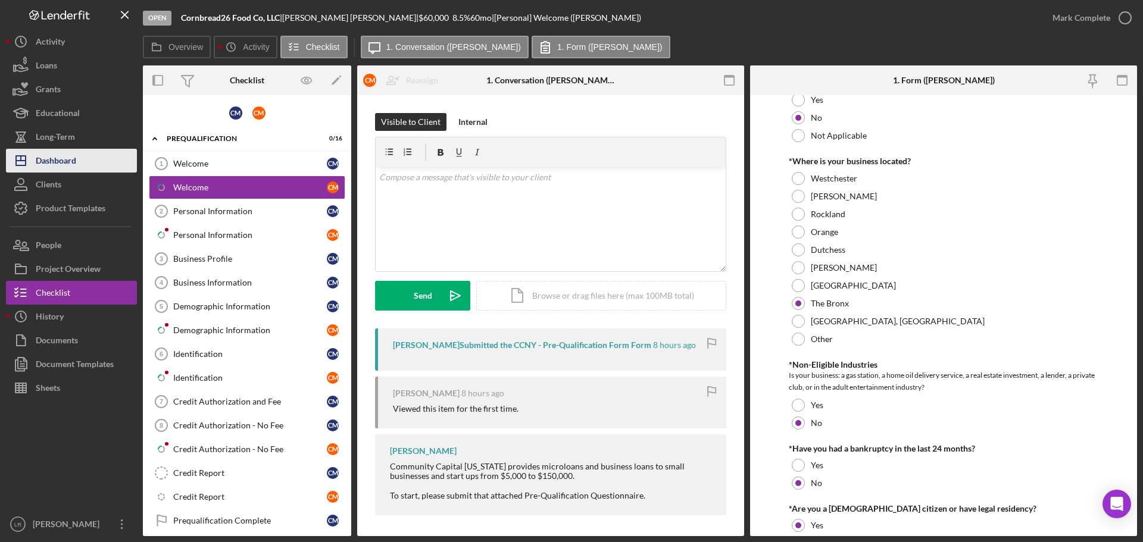
click at [76, 165] on div "Dashboard" at bounding box center [56, 162] width 40 height 27
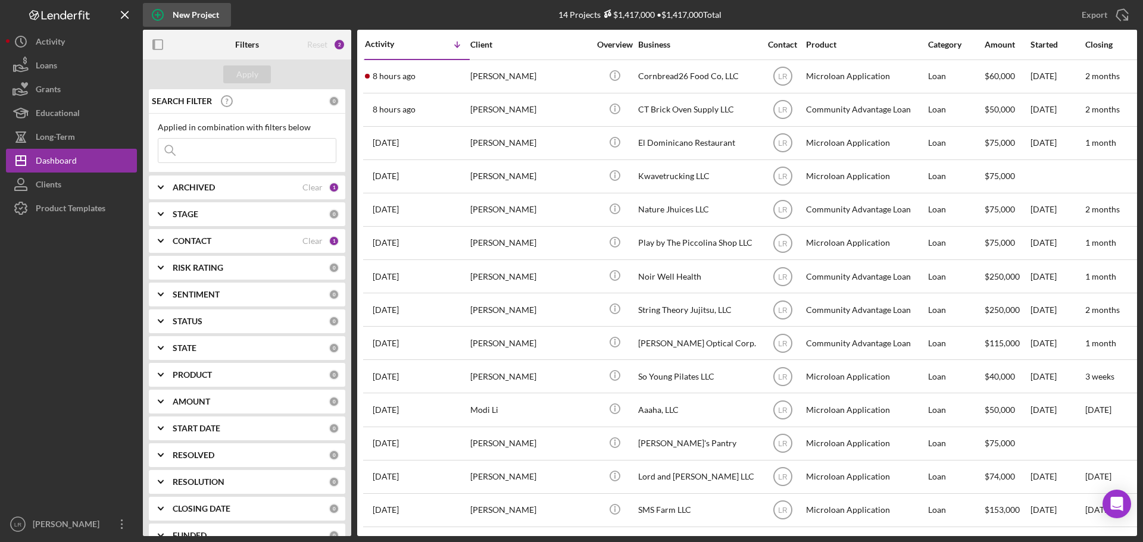
click at [174, 14] on div "New Project" at bounding box center [196, 15] width 46 height 24
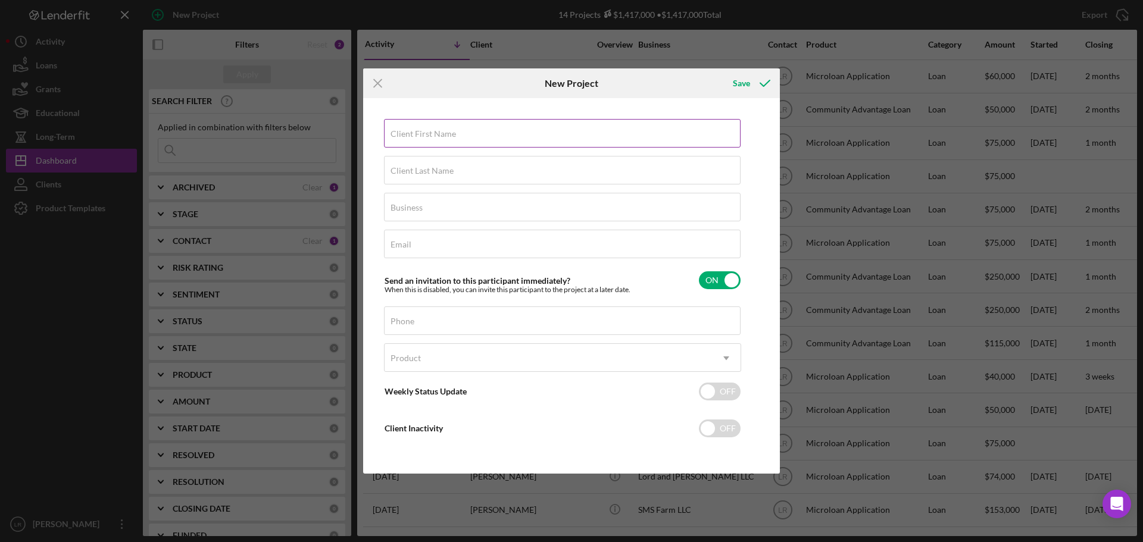
click at [478, 139] on input "Client First Name" at bounding box center [562, 133] width 357 height 29
type input "Huseyin"
type input "Kizilyil"
drag, startPoint x: 429, startPoint y: 207, endPoint x: 442, endPoint y: 208, distance: 12.6
click at [429, 207] on div "Business Required" at bounding box center [562, 208] width 357 height 30
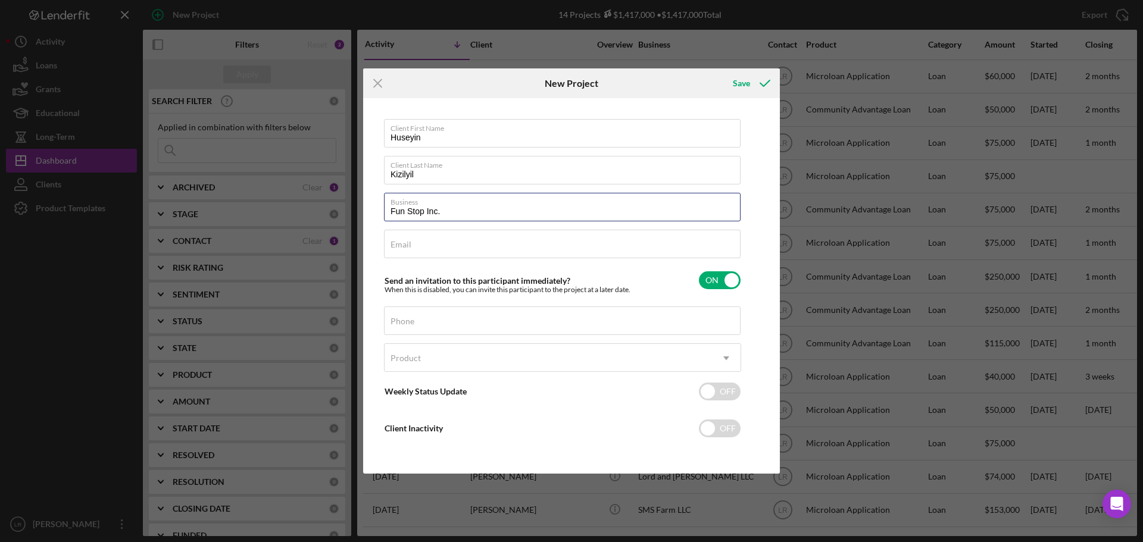
type input "Fun Stop Inc."
click at [435, 242] on div "Email Required" at bounding box center [562, 245] width 357 height 30
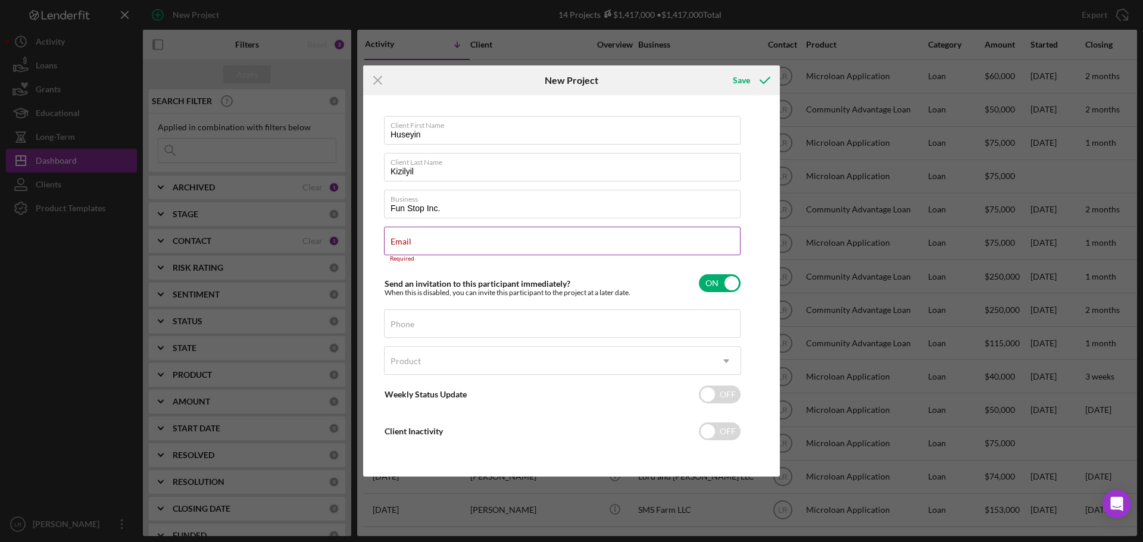
click at [420, 245] on input "Email" at bounding box center [562, 241] width 357 height 29
paste input "[EMAIL_ADDRESS][DOMAIN_NAME]"
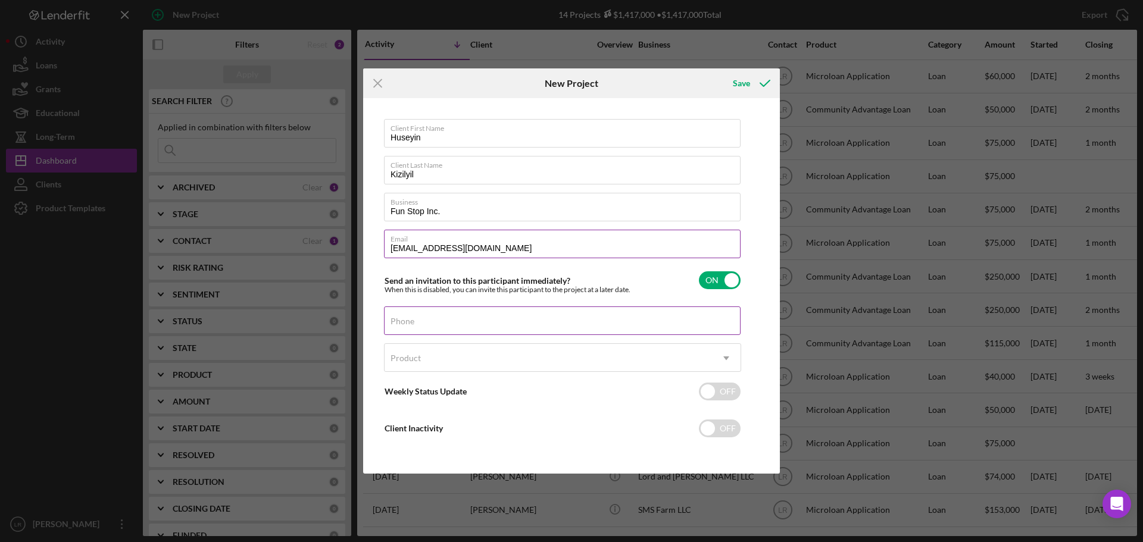
type input "[EMAIL_ADDRESS][DOMAIN_NAME]"
click at [450, 313] on div "Phone" at bounding box center [562, 322] width 357 height 30
type input "[PHONE_NUMBER]"
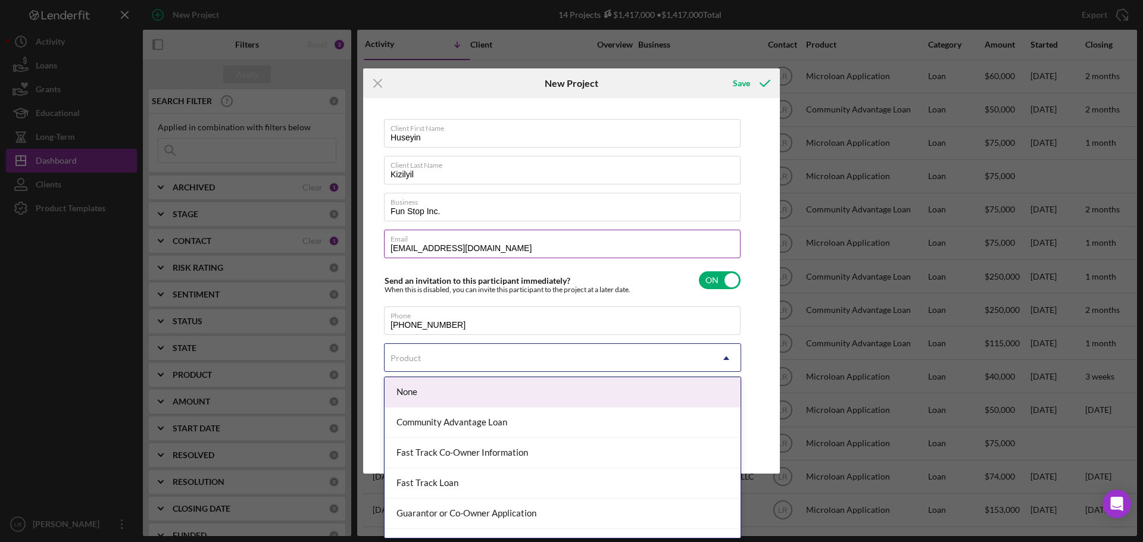
click at [436, 351] on div "Product" at bounding box center [548, 358] width 327 height 27
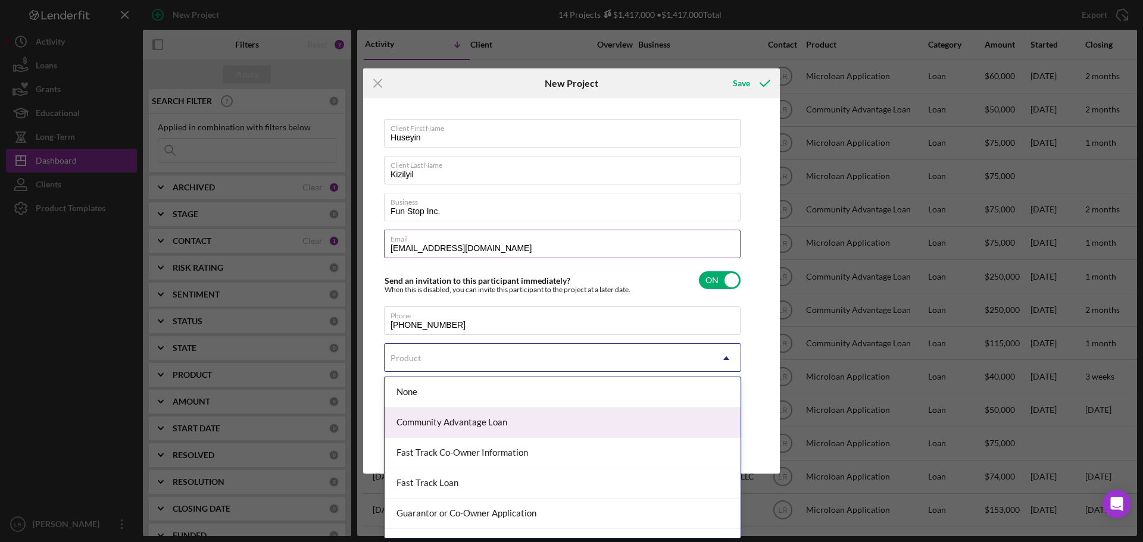
click at [460, 428] on div "Community Advantage Loan" at bounding box center [563, 423] width 356 height 30
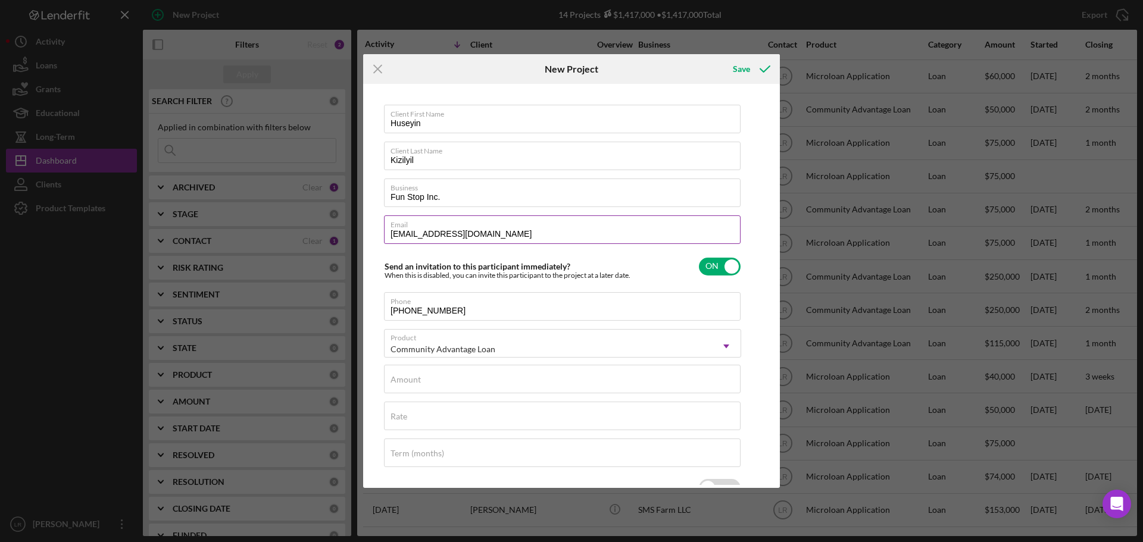
checkbox input "true"
type input "13.000%"
type input "120"
click at [442, 387] on input "Amount" at bounding box center [562, 379] width 357 height 29
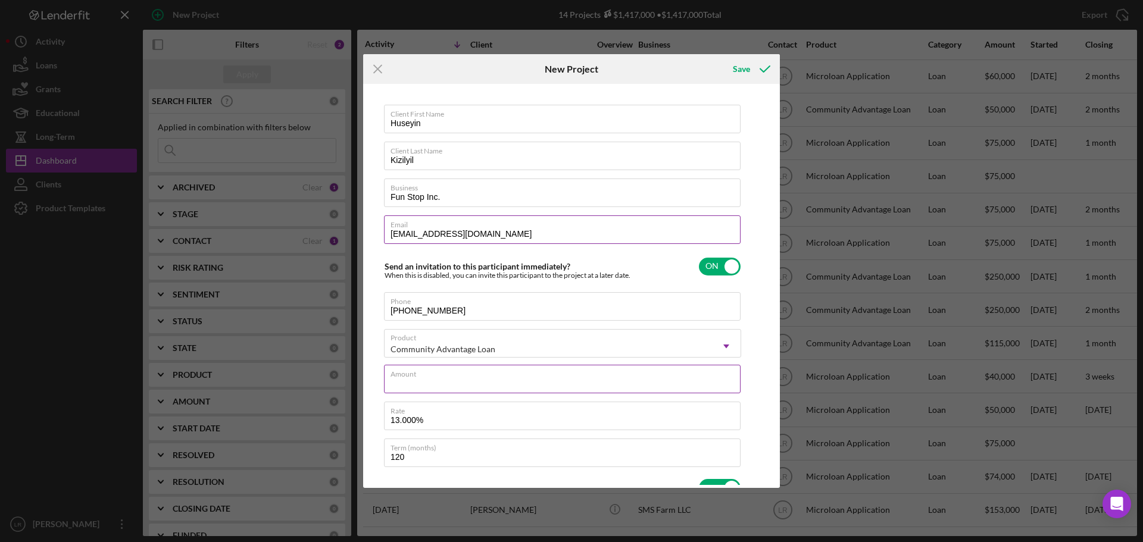
type input "$2"
type textarea "Here's a snapshot of information that has been fully approved, as well as the i…"
type input "$25"
type textarea "Here's a snapshot of information that has been fully approved, as well as the i…"
type input "$250"
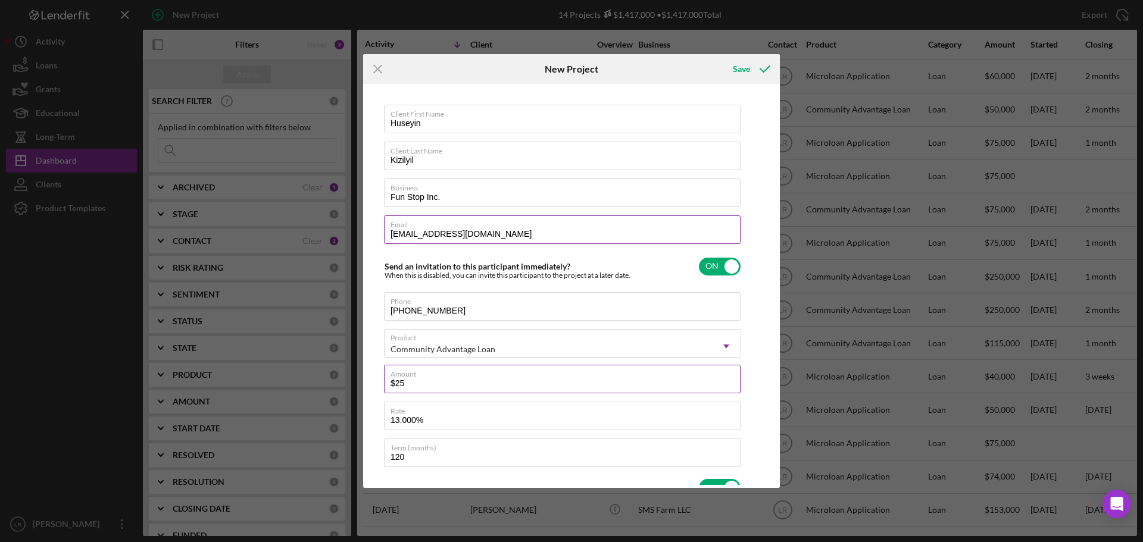
type textarea "Here's a snapshot of information that has been fully approved, as well as the i…"
type input "$2,500"
type textarea "Here's a snapshot of information that has been fully approved, as well as the i…"
type input "$25,000"
type textarea "Here's a snapshot of information that has been fully approved, as well as the i…"
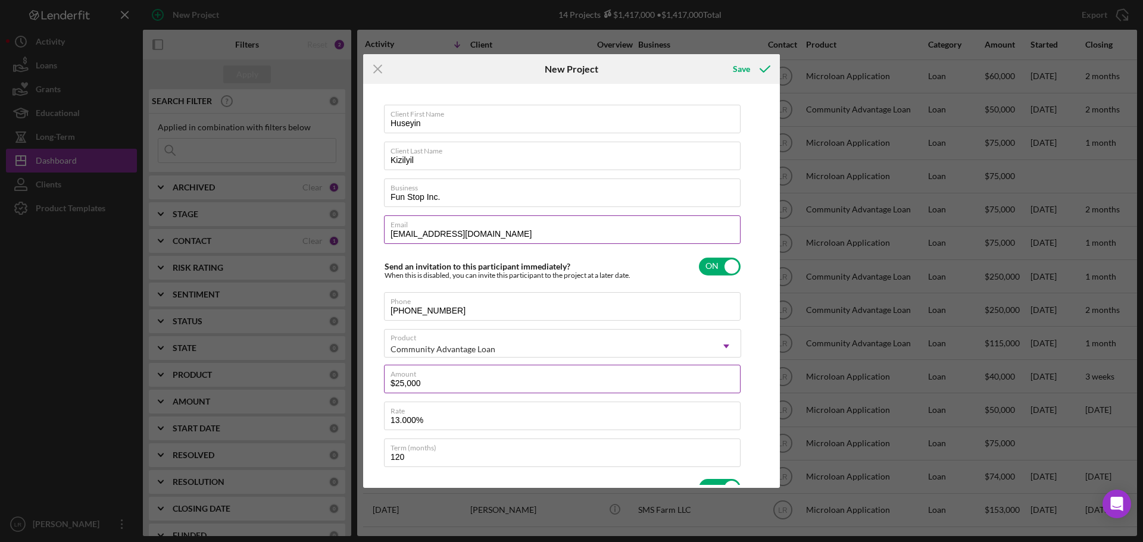
type input "$250,000"
type textarea "Here's a snapshot of information that has been fully approved, as well as the i…"
type input "$250,000"
type textarea "Here's a snapshot of information that has been fully approved, as well as the i…"
click at [404, 423] on input "13.000%" at bounding box center [562, 416] width 357 height 29
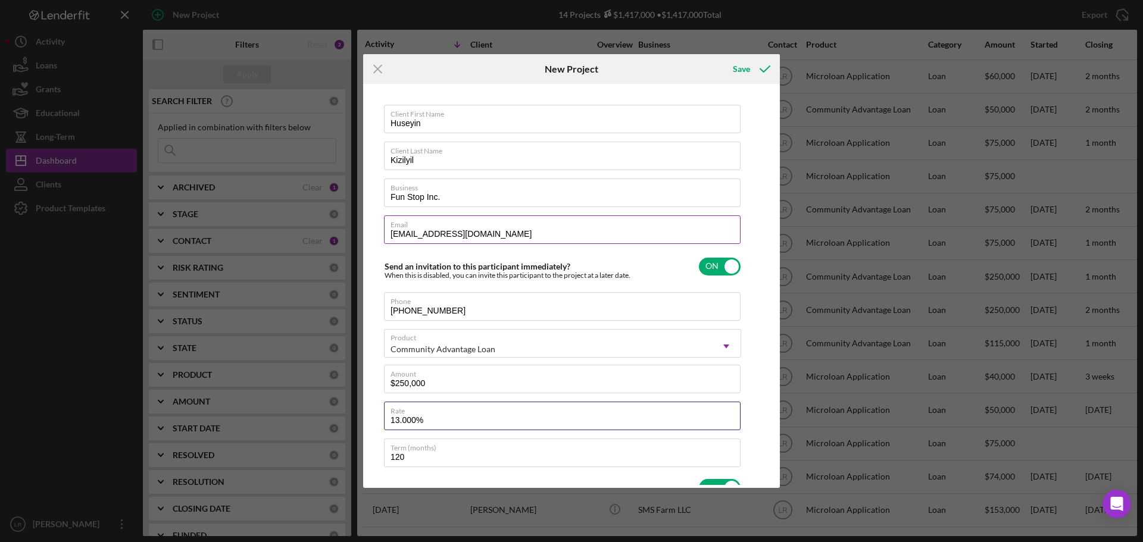
type input "13.00%"
type textarea "Here's a snapshot of information that has been fully approved, as well as the i…"
type input "13.500%"
type textarea "Here's a snapshot of information that has been fully approved, as well as the i…"
type input "13.500%"
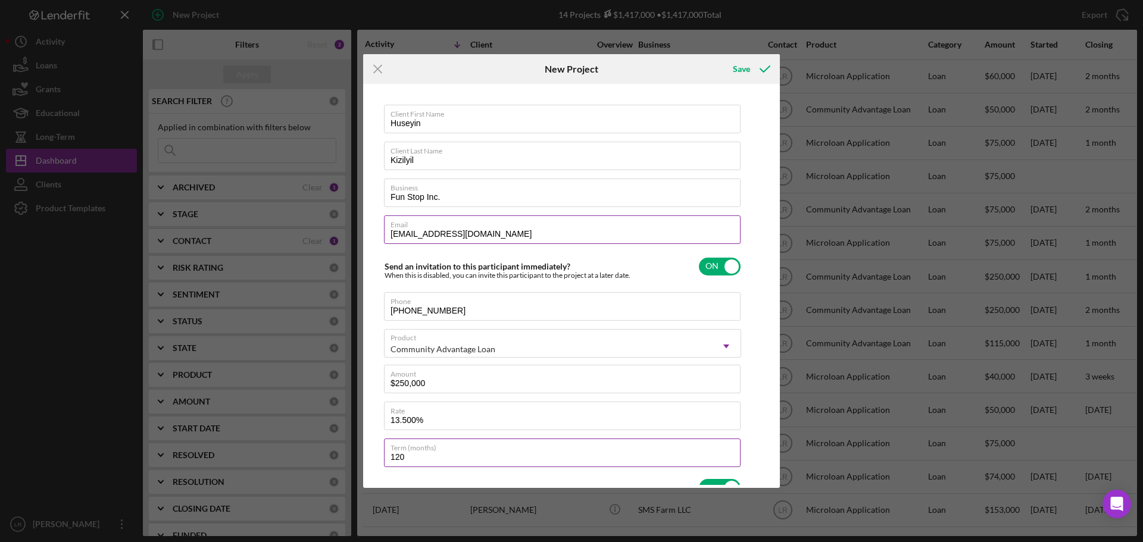
click at [418, 463] on input "120" at bounding box center [562, 453] width 357 height 29
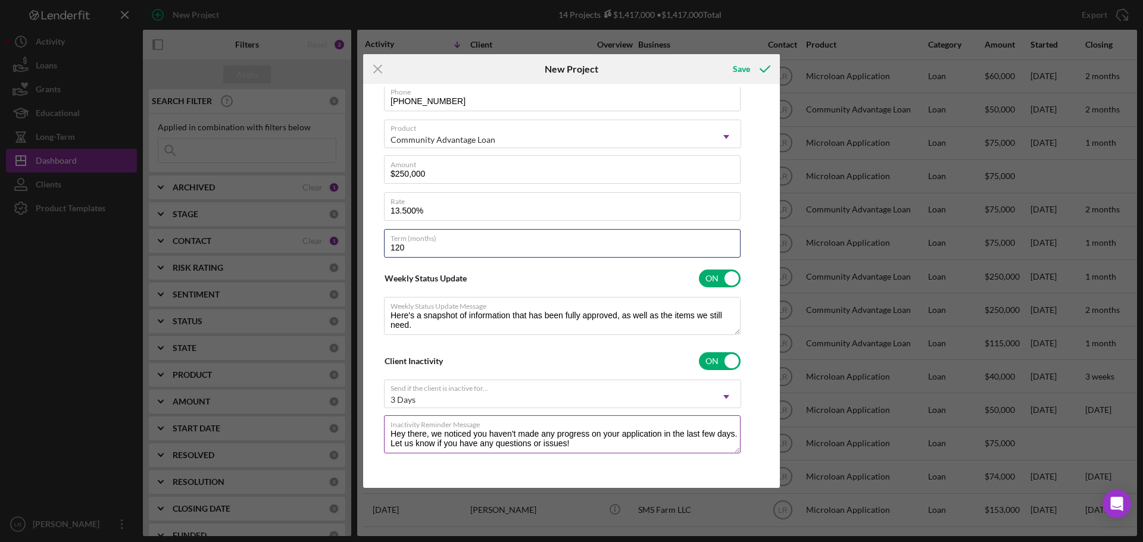
scroll to position [10, 0]
click at [766, 65] on icon "submit" at bounding box center [765, 69] width 30 height 30
type textarea "Here's a snapshot of information that has been fully approved, as well as the i…"
checkbox input "false"
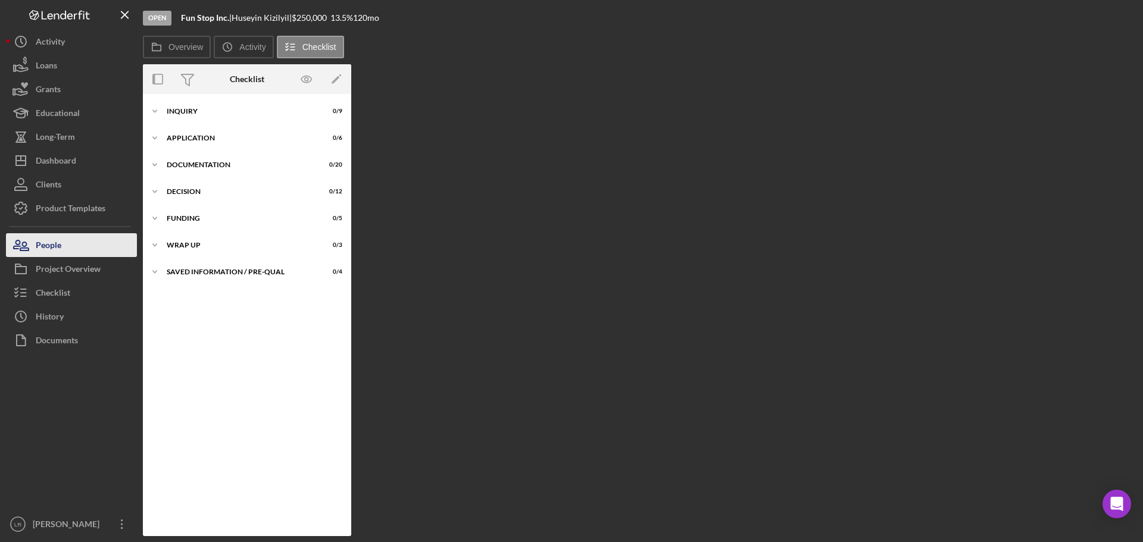
click at [86, 254] on button "People" at bounding box center [71, 245] width 131 height 24
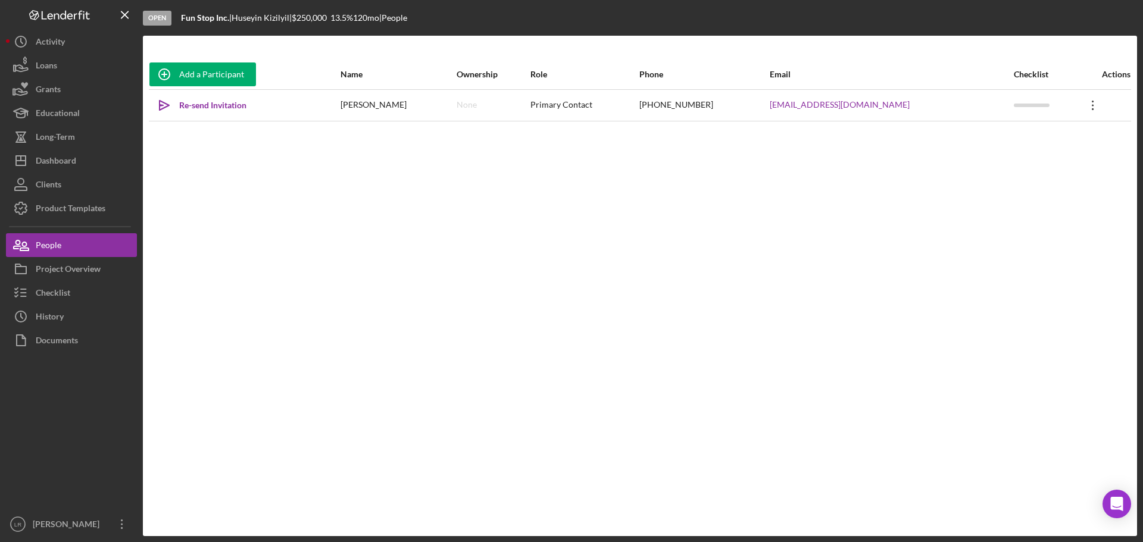
click at [1092, 109] on icon at bounding box center [1093, 106] width 2 height 10
click at [1028, 163] on button "Icon/Link Get Invitation Link" at bounding box center [1030, 161] width 131 height 24
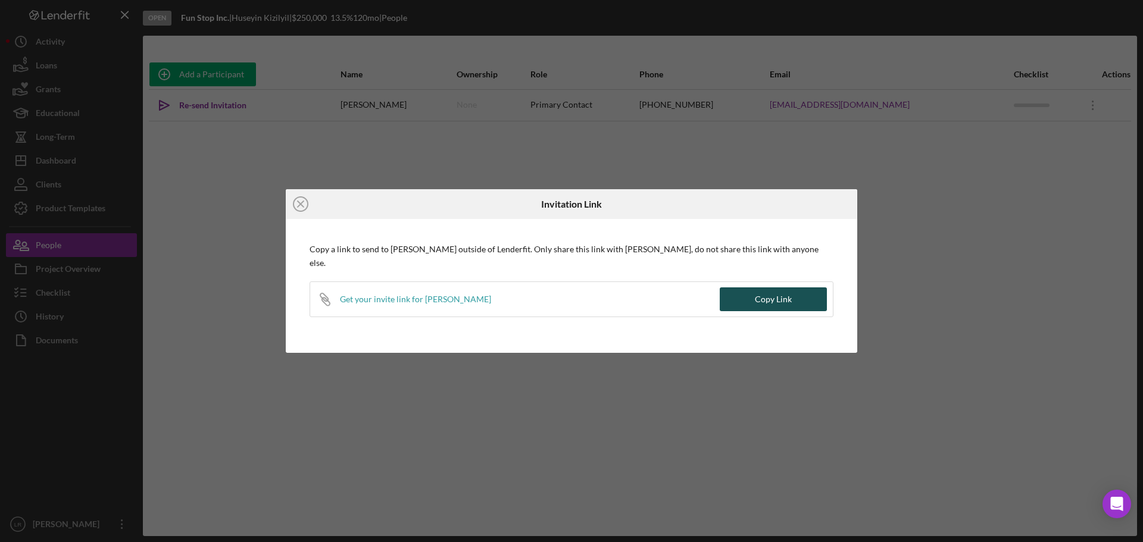
click at [797, 291] on button "Copy Link" at bounding box center [773, 300] width 107 height 24
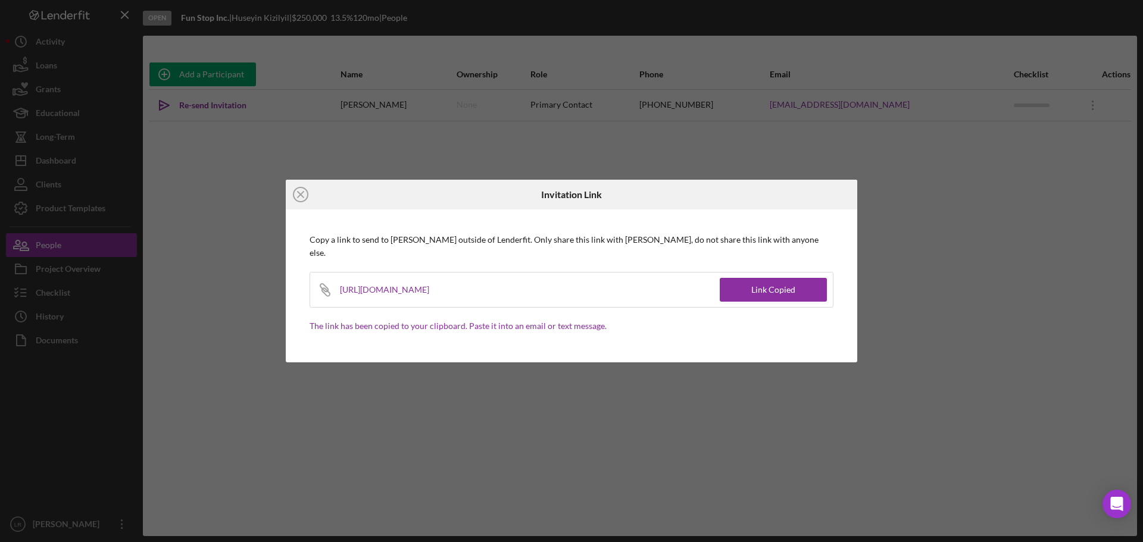
drag, startPoint x: 300, startPoint y: 205, endPoint x: 176, endPoint y: 206, distance: 123.9
click at [299, 205] on icon "Icon/Close" at bounding box center [301, 195] width 30 height 30
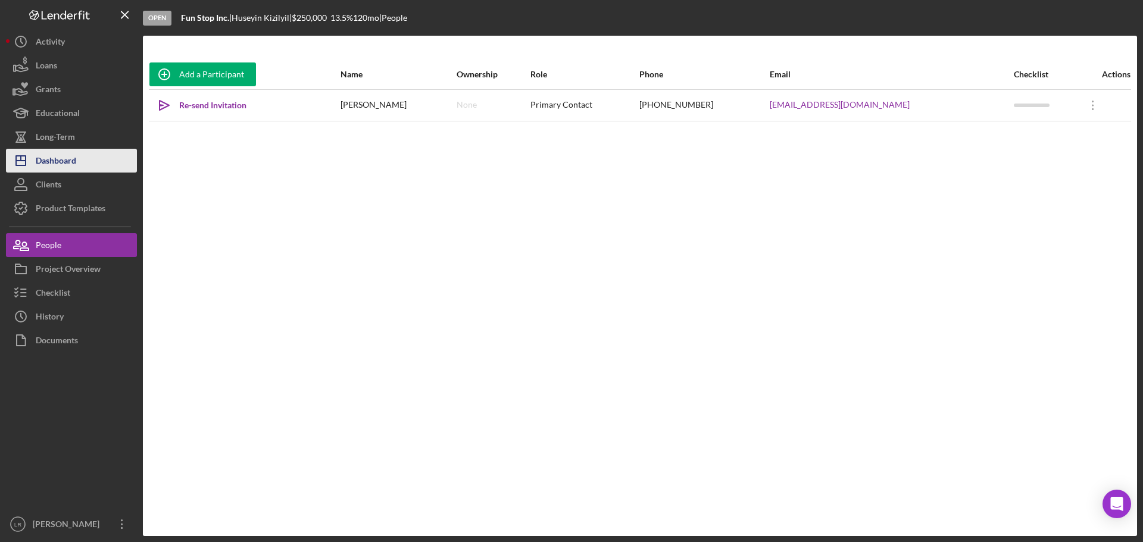
click at [86, 154] on button "Icon/Dashboard Dashboard" at bounding box center [71, 161] width 131 height 24
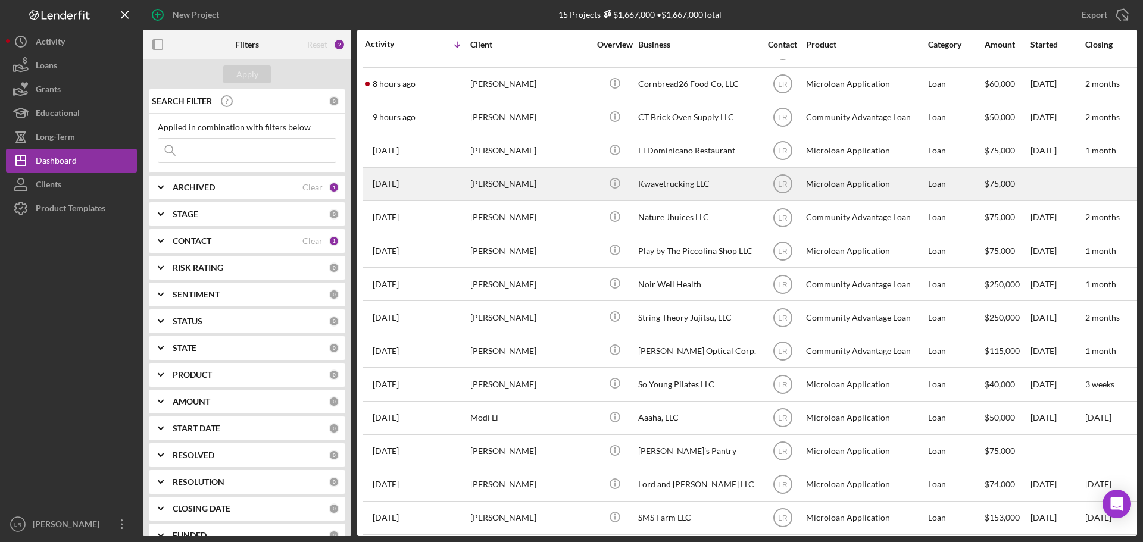
scroll to position [39, 0]
